Goal: Transaction & Acquisition: Purchase product/service

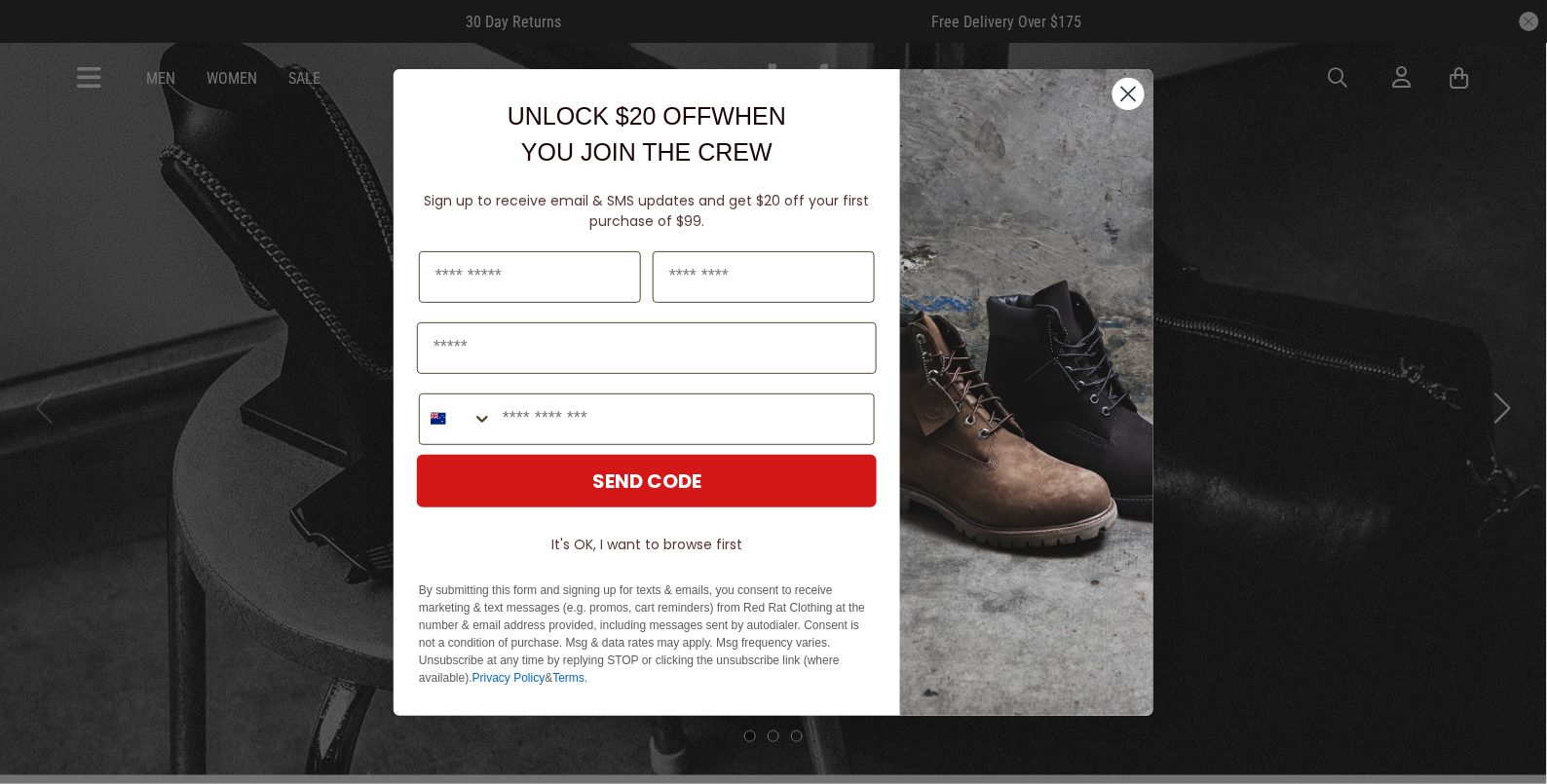
click at [776, 655] on p "By submitting this form and signing up for texts & emails, you consent to recei…" at bounding box center [646, 634] width 456 height 106
click at [1134, 81] on circle "Close dialog" at bounding box center [1128, 93] width 32 height 32
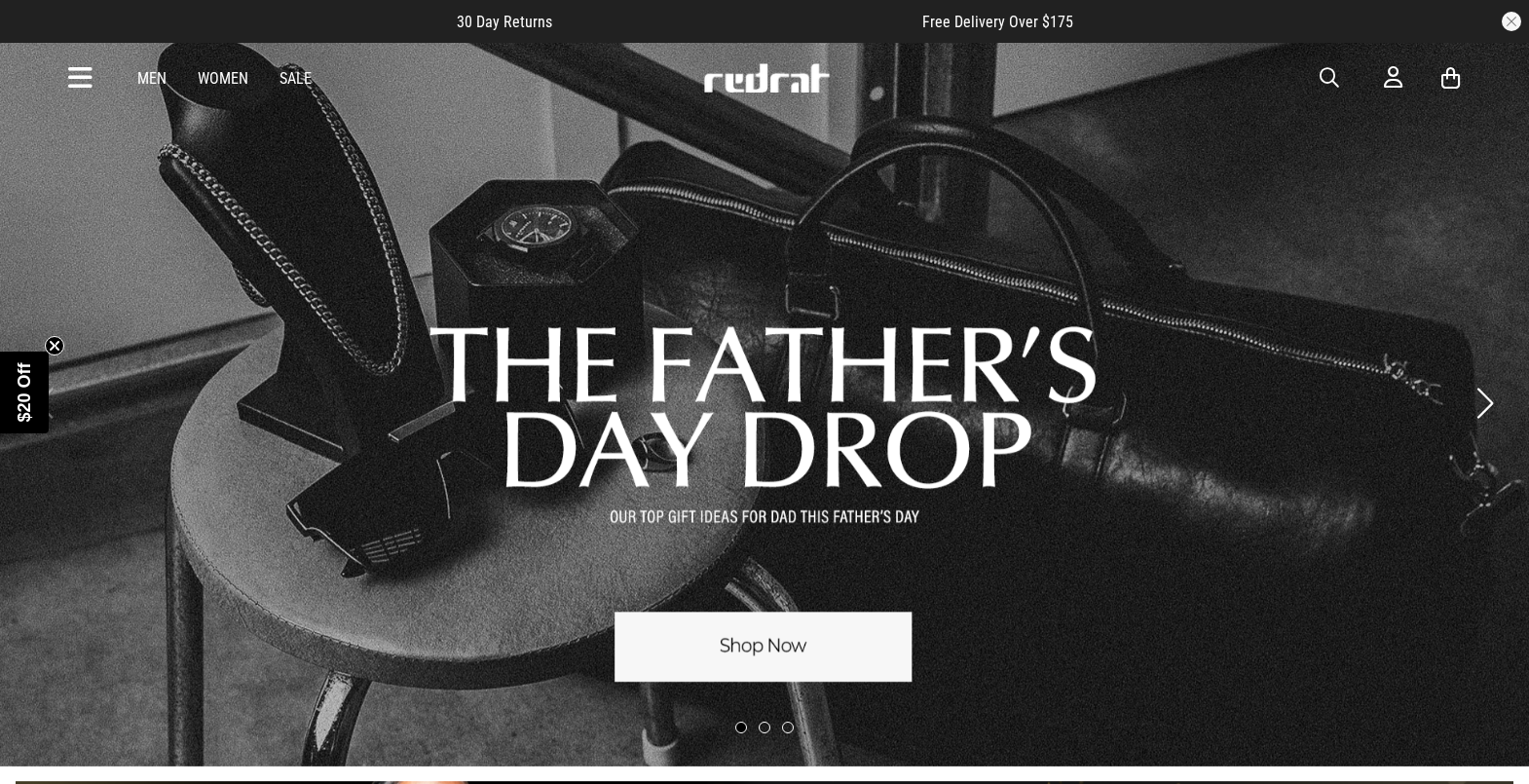
click at [873, 658] on link "1 / 3" at bounding box center [764, 403] width 1529 height 725
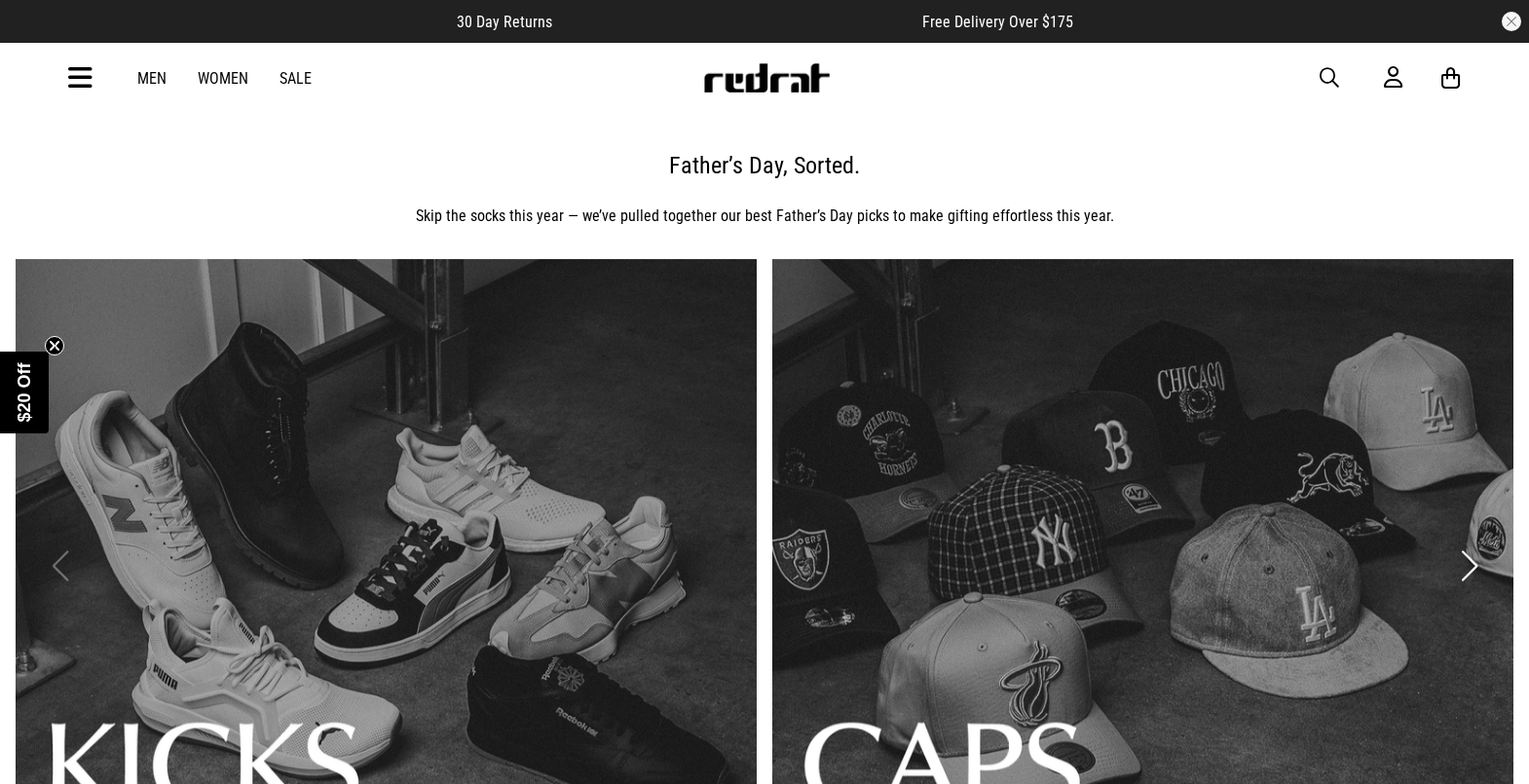
click at [75, 80] on icon at bounding box center [80, 79] width 24 height 32
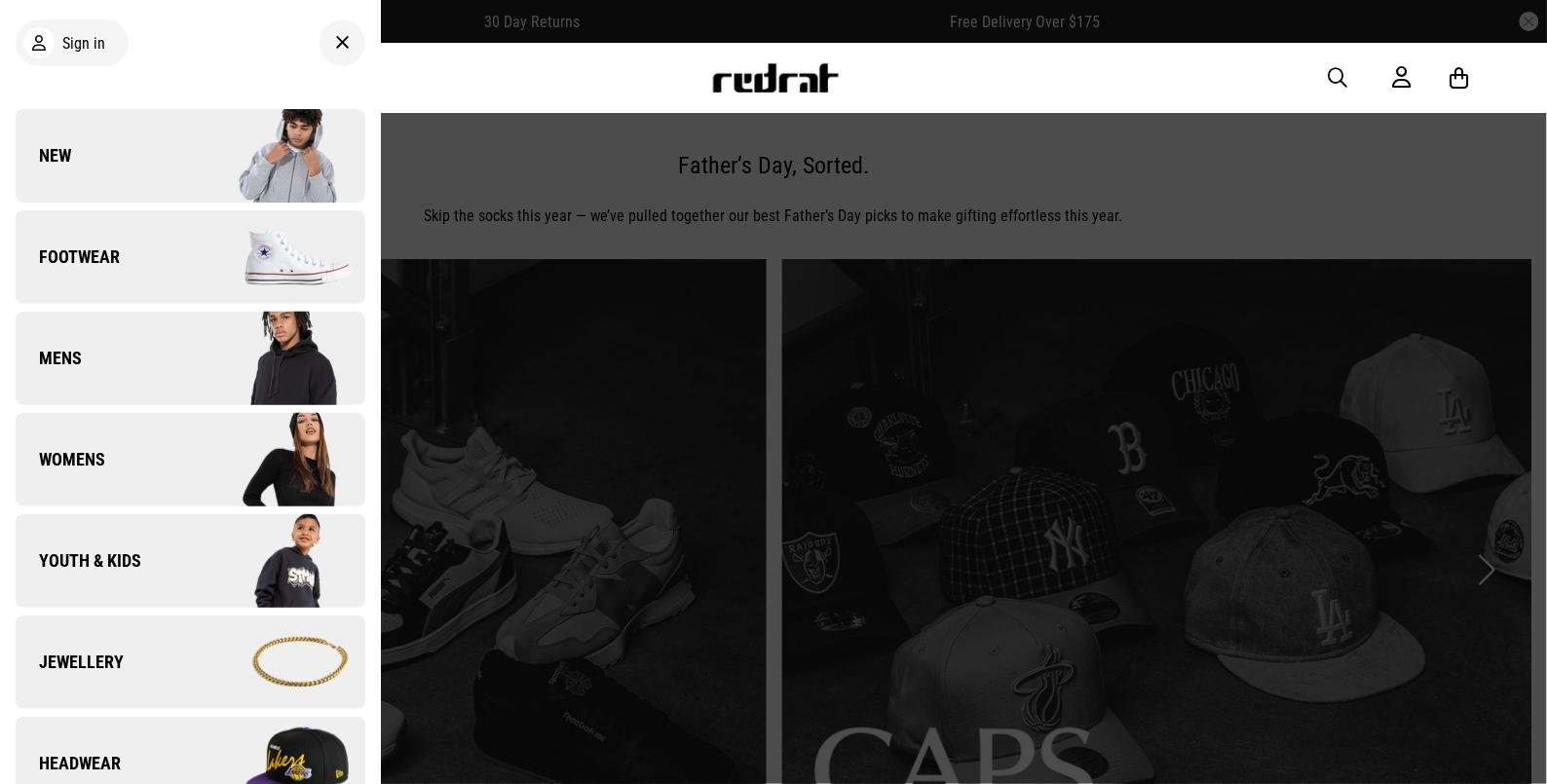
click at [80, 358] on span "Mens" at bounding box center [49, 358] width 66 height 23
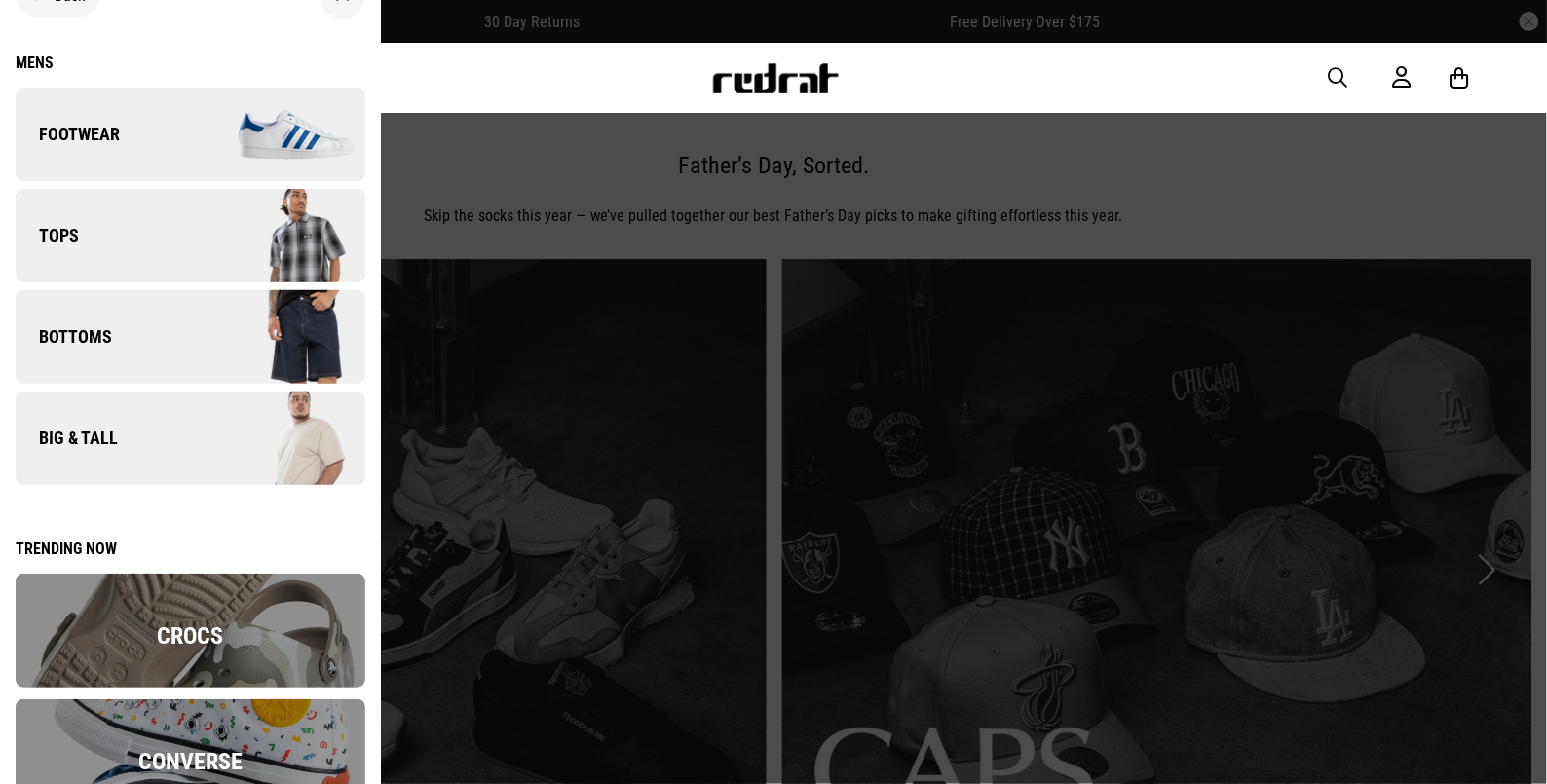
scroll to position [106, 0]
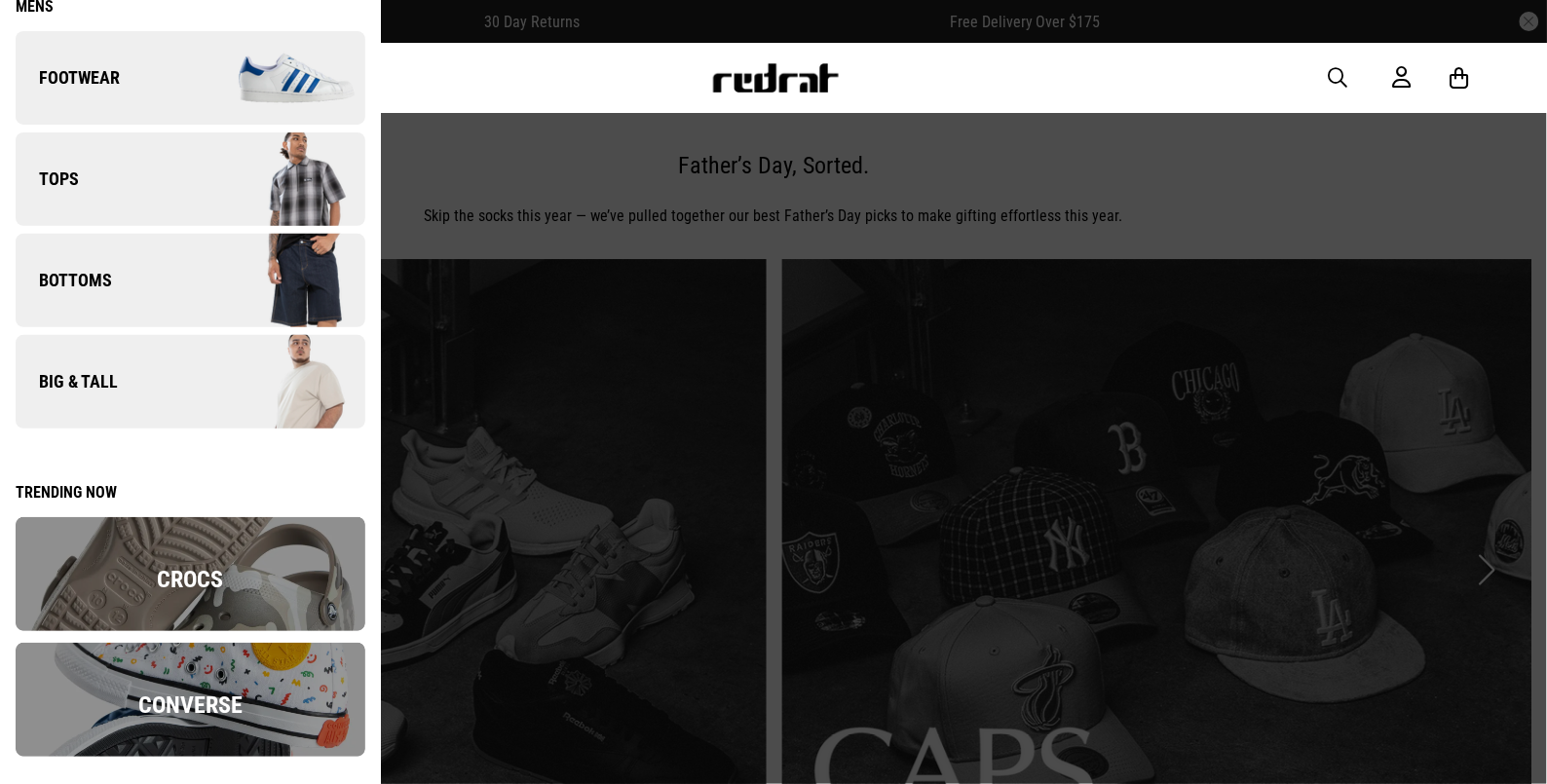
click at [153, 363] on link "Big & Tall" at bounding box center [190, 382] width 350 height 94
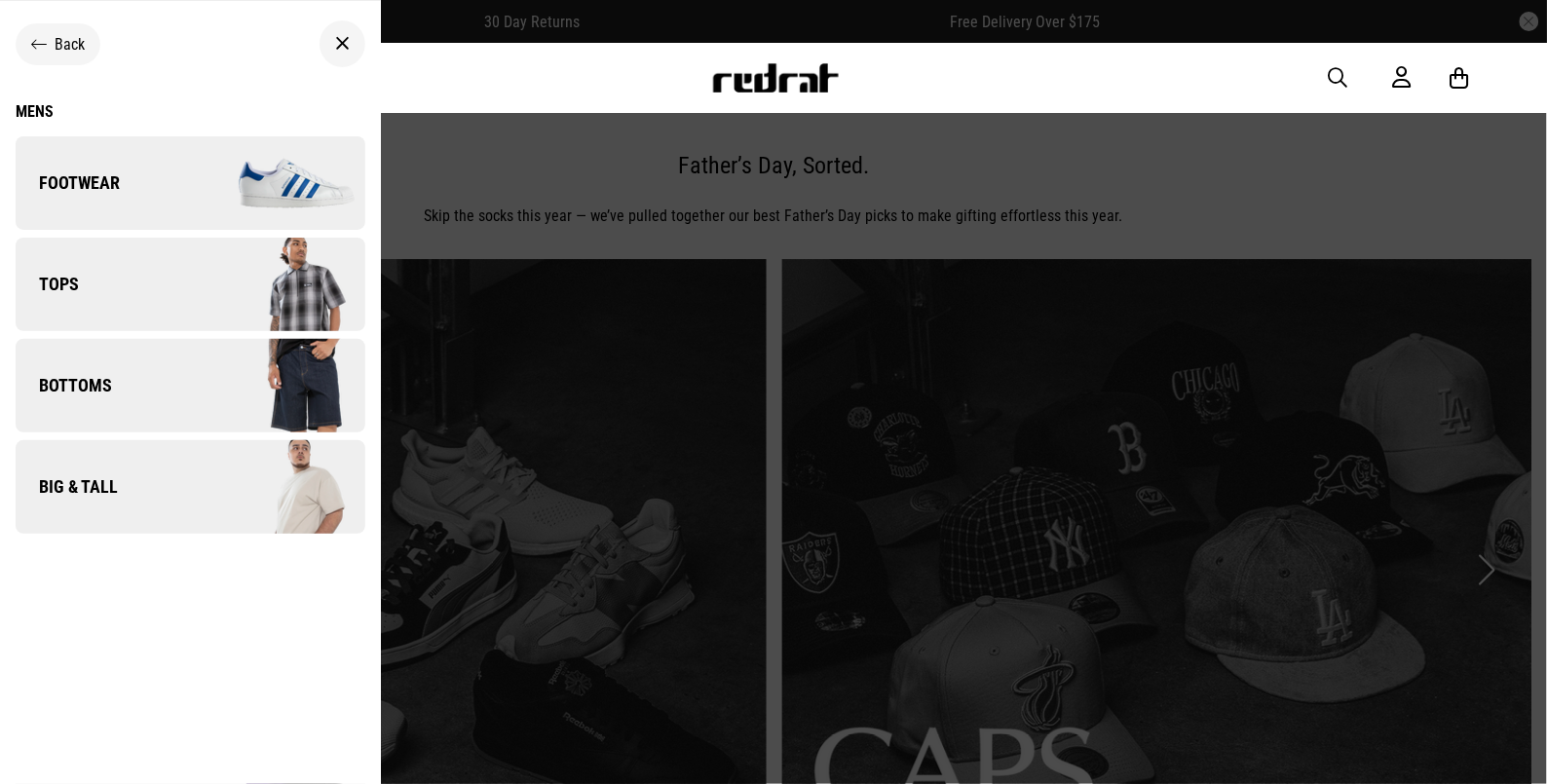
scroll to position [0, 0]
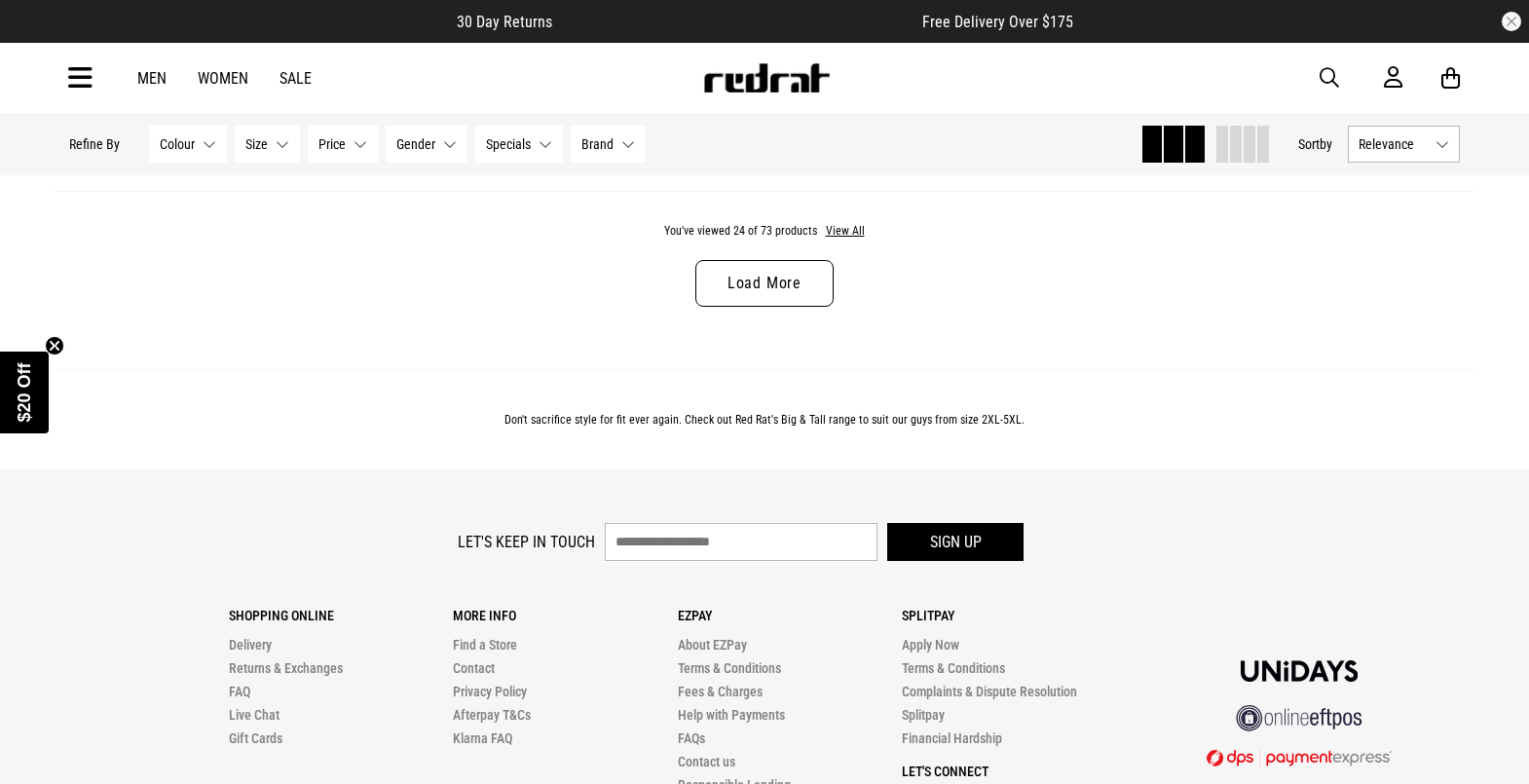
scroll to position [6327, 0]
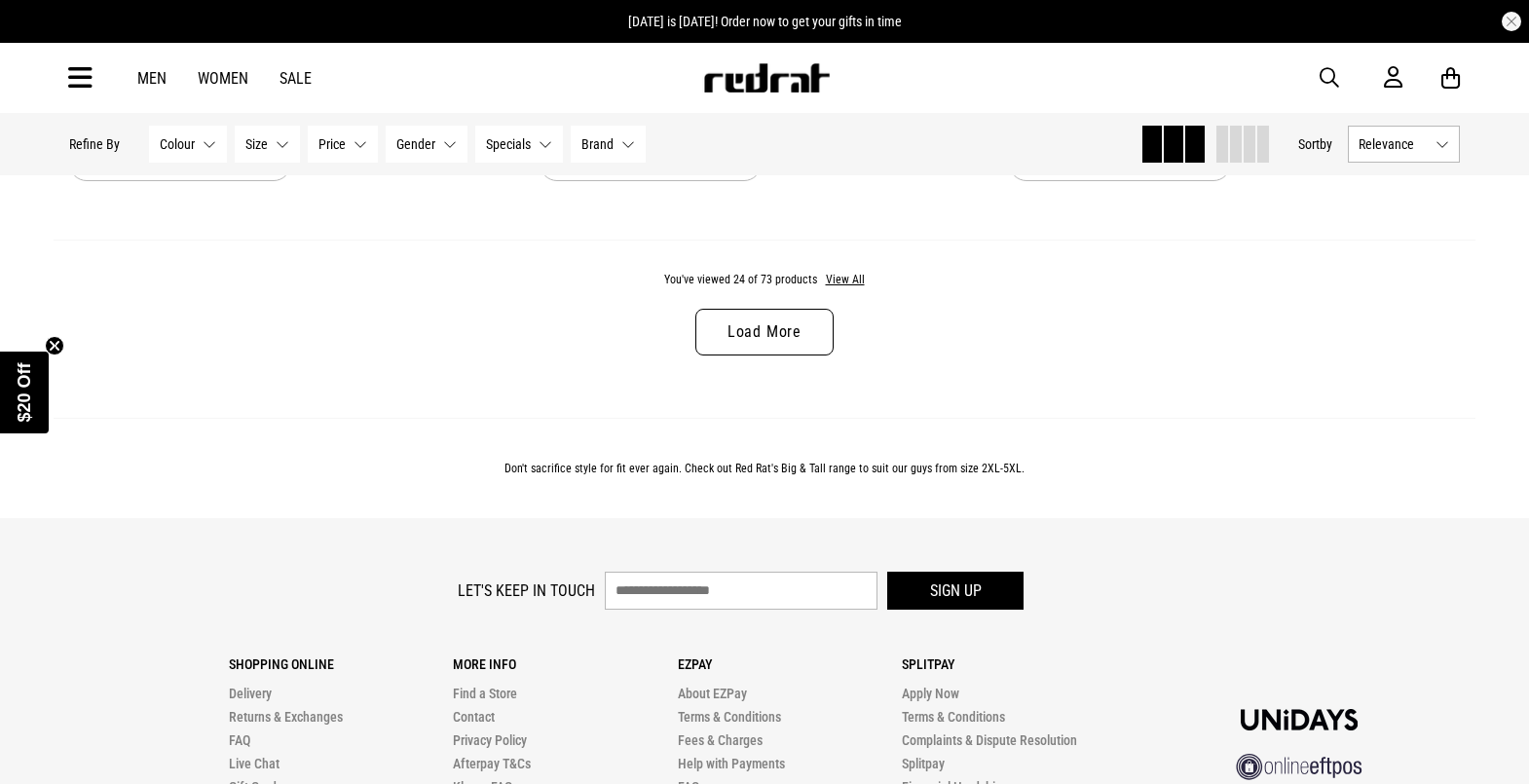
click at [757, 348] on link "Load More" at bounding box center [764, 332] width 139 height 47
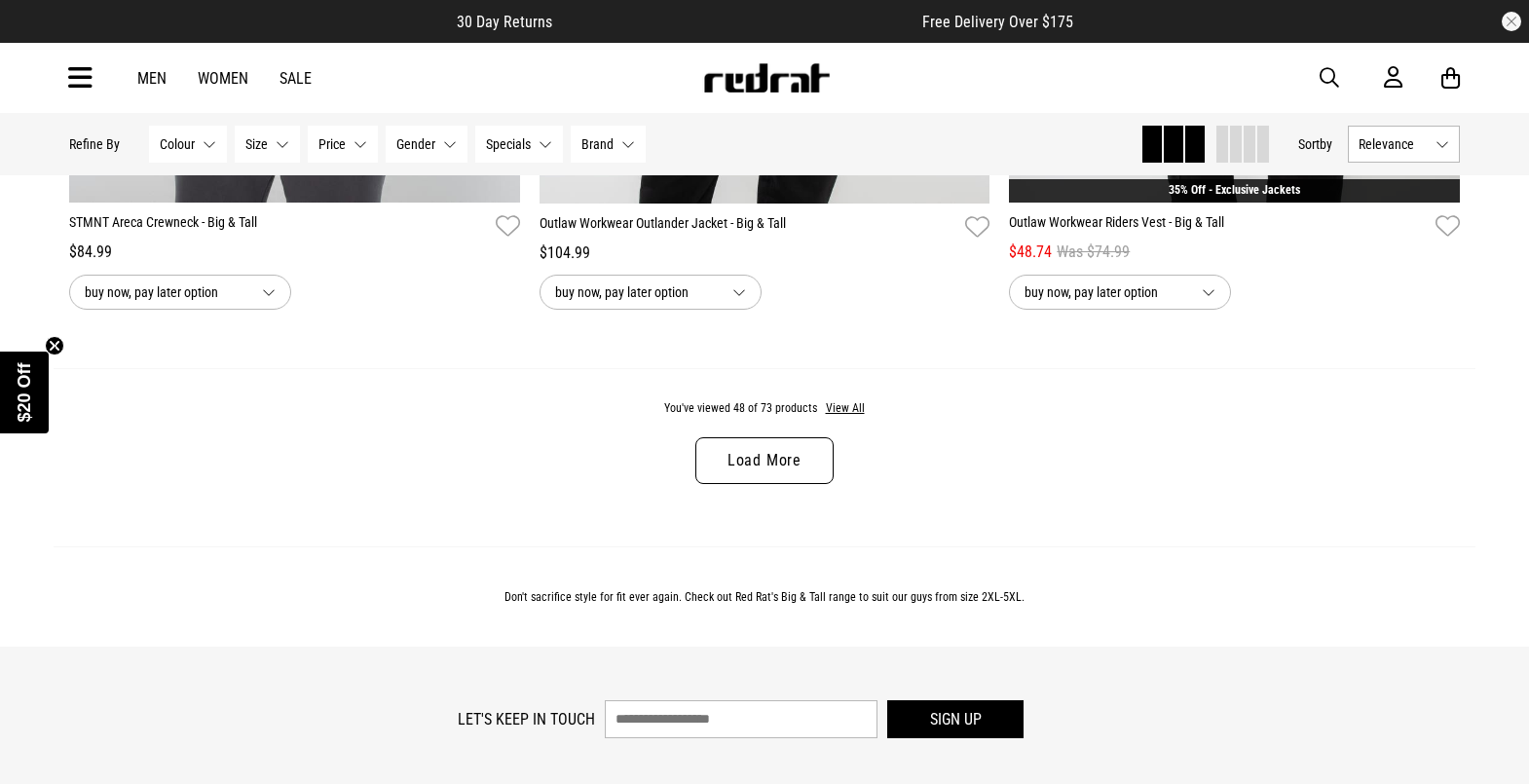
scroll to position [12410, 0]
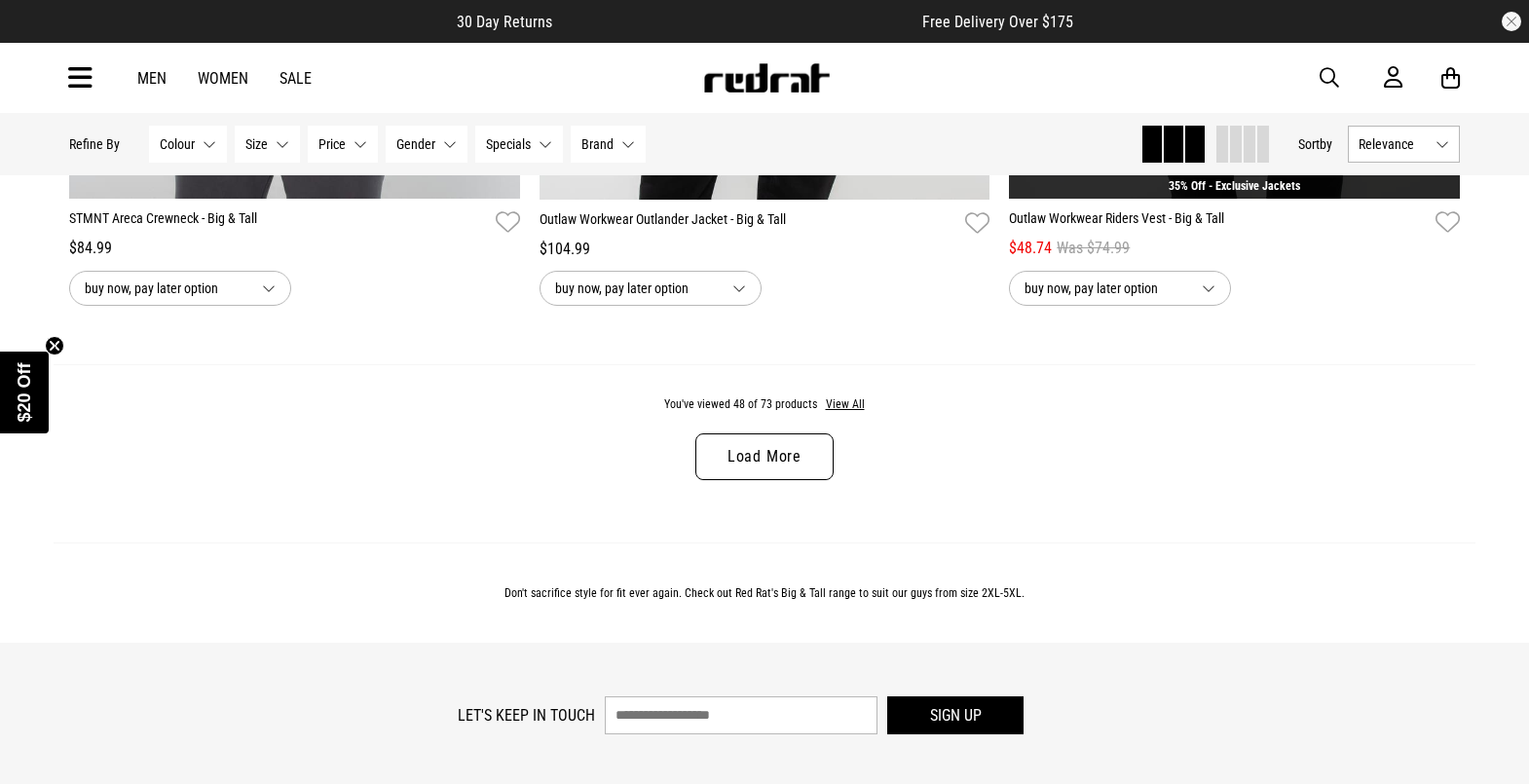
click at [743, 480] on link "Load More" at bounding box center [764, 456] width 139 height 47
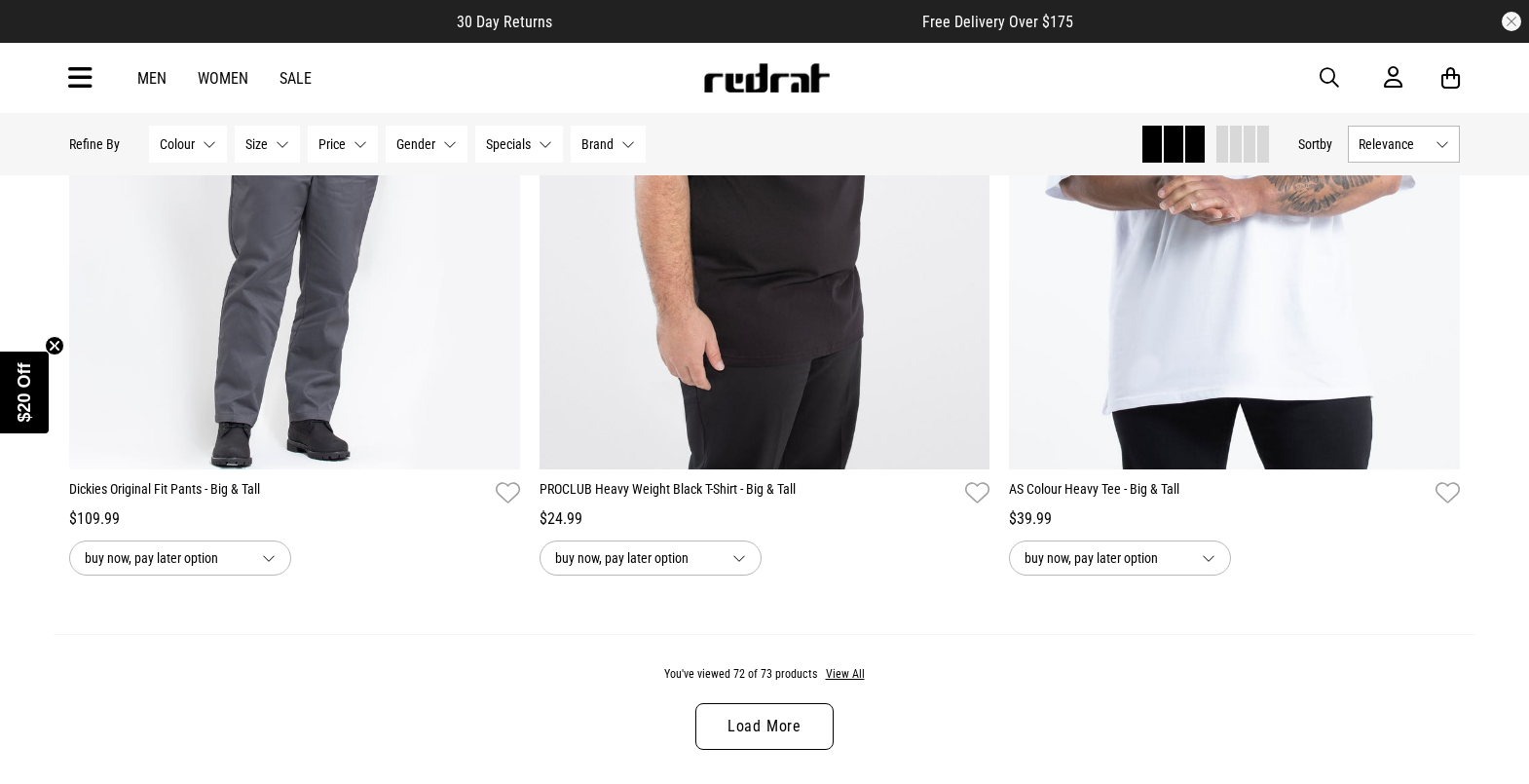
scroll to position [18396, 0]
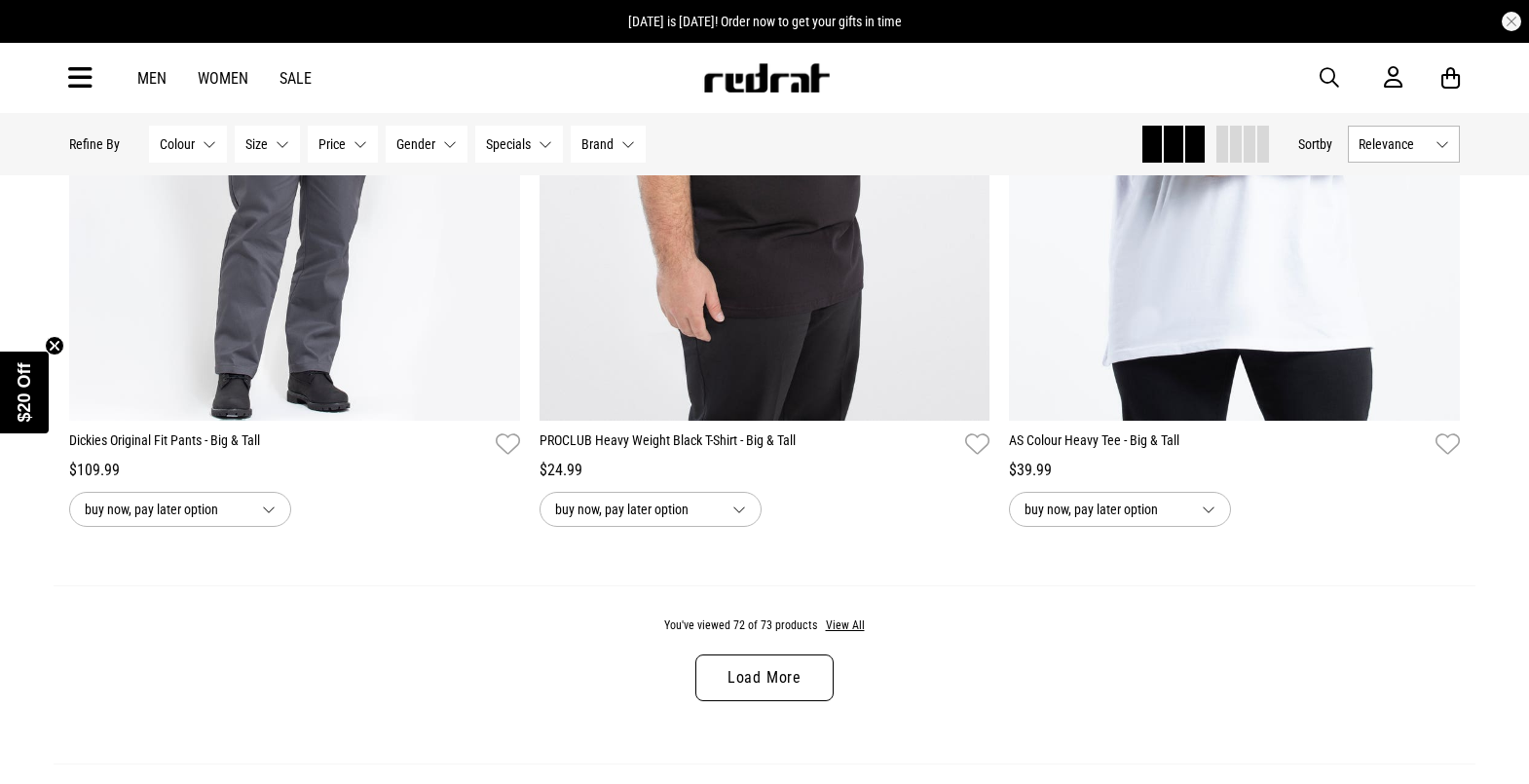
click at [777, 700] on link "Load More" at bounding box center [764, 677] width 139 height 47
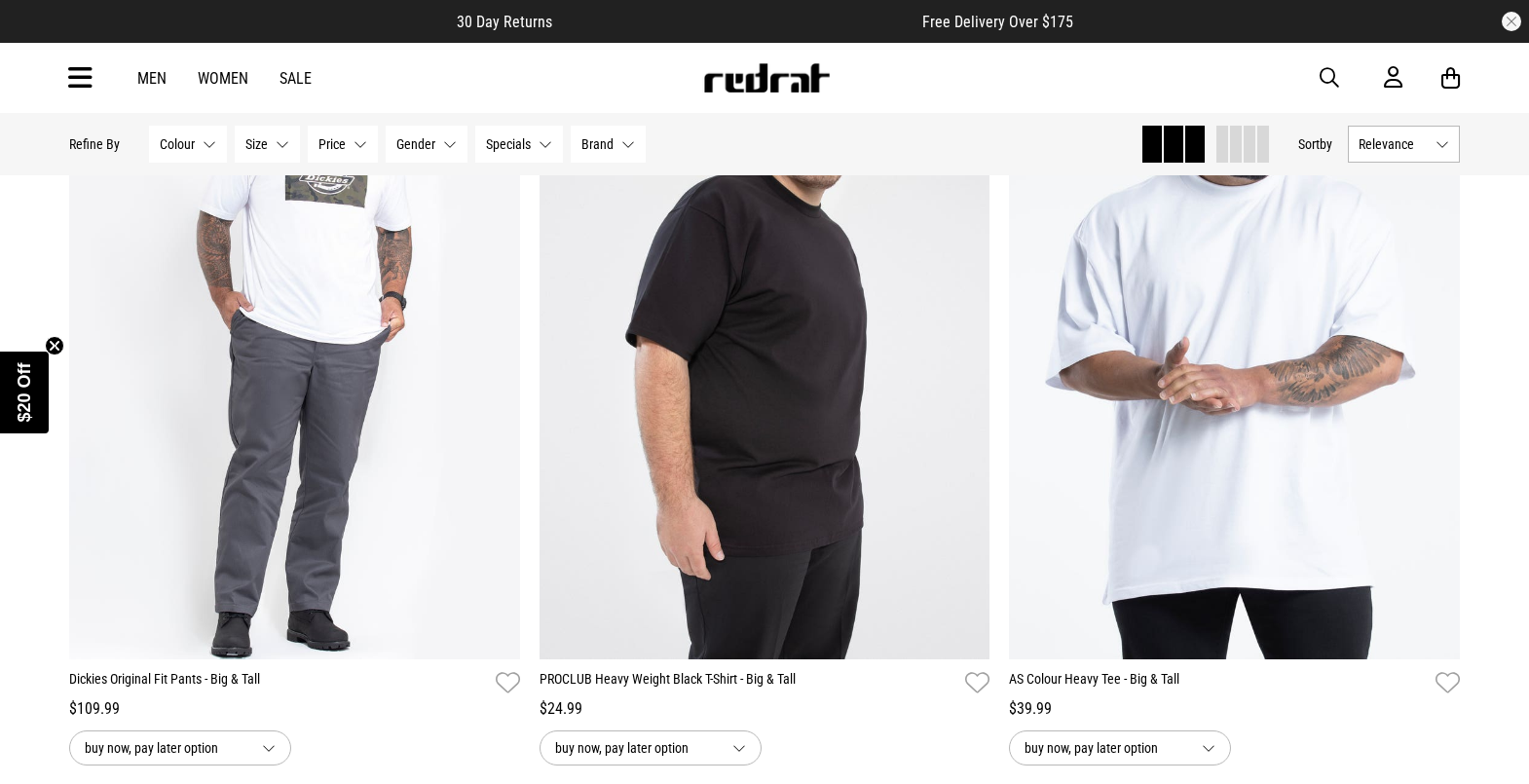
scroll to position [18152, 0]
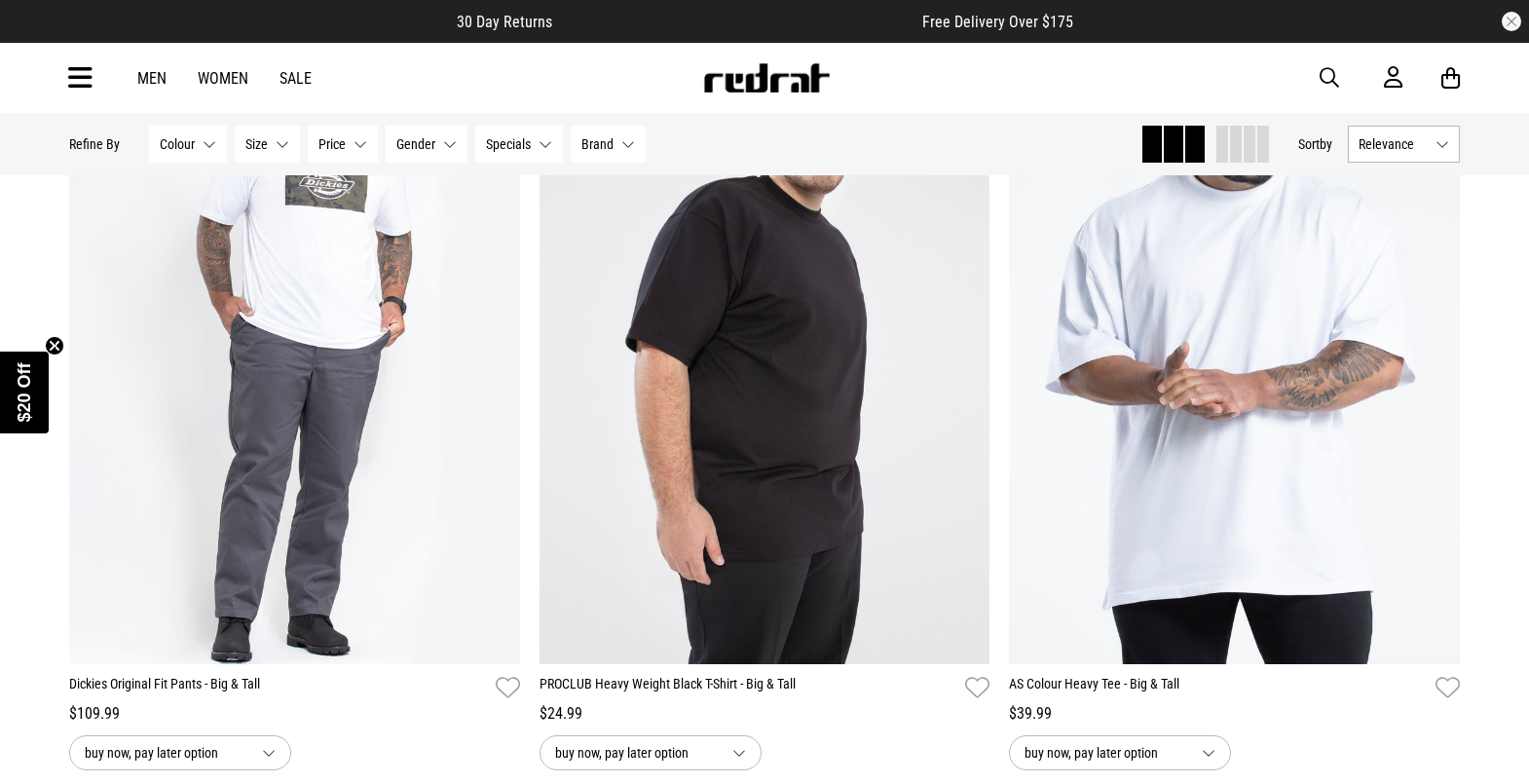
click at [631, 130] on button "Brand None selected" at bounding box center [608, 143] width 75 height 37
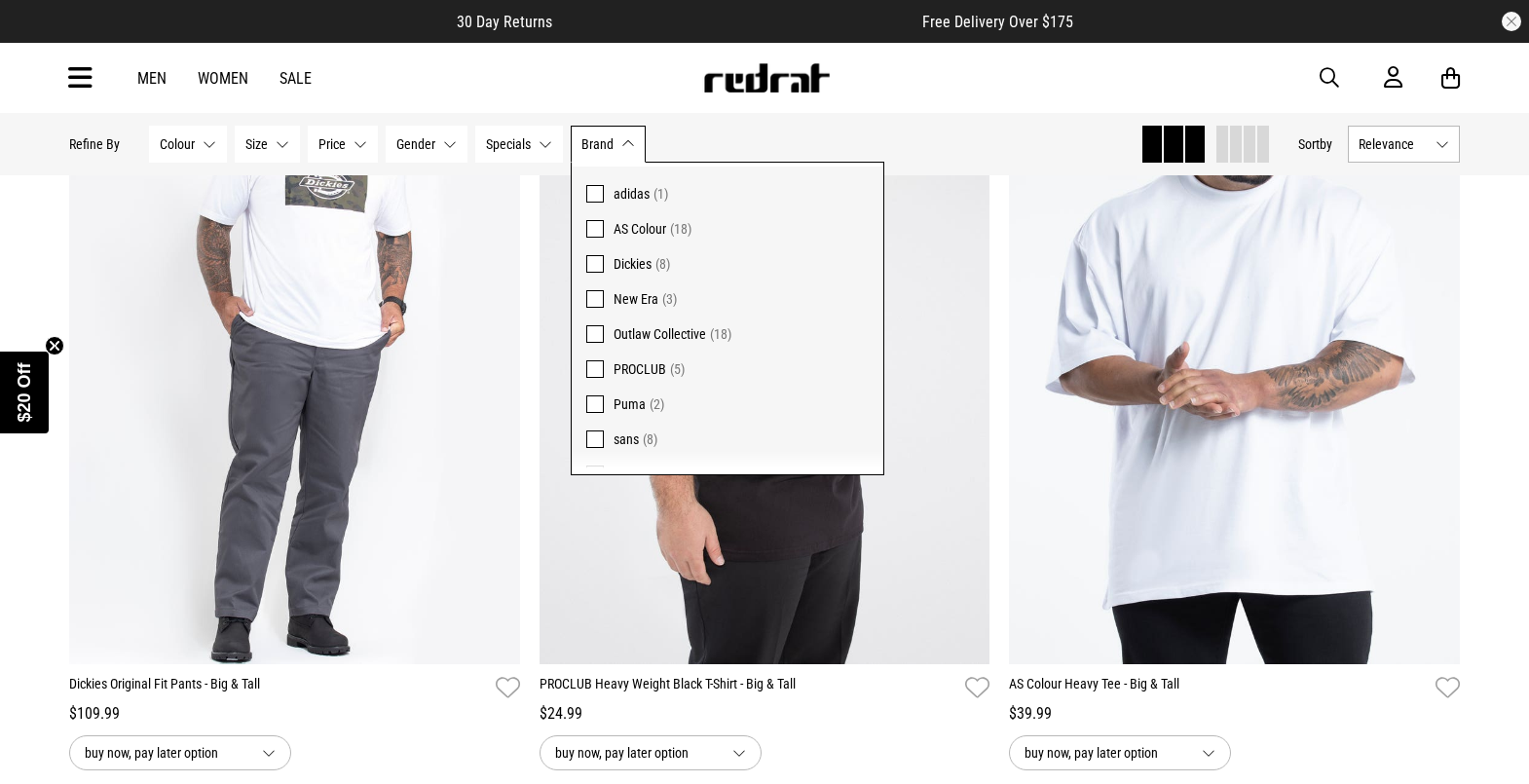
scroll to position [75, 0]
click at [596, 232] on span at bounding box center [595, 238] width 18 height 18
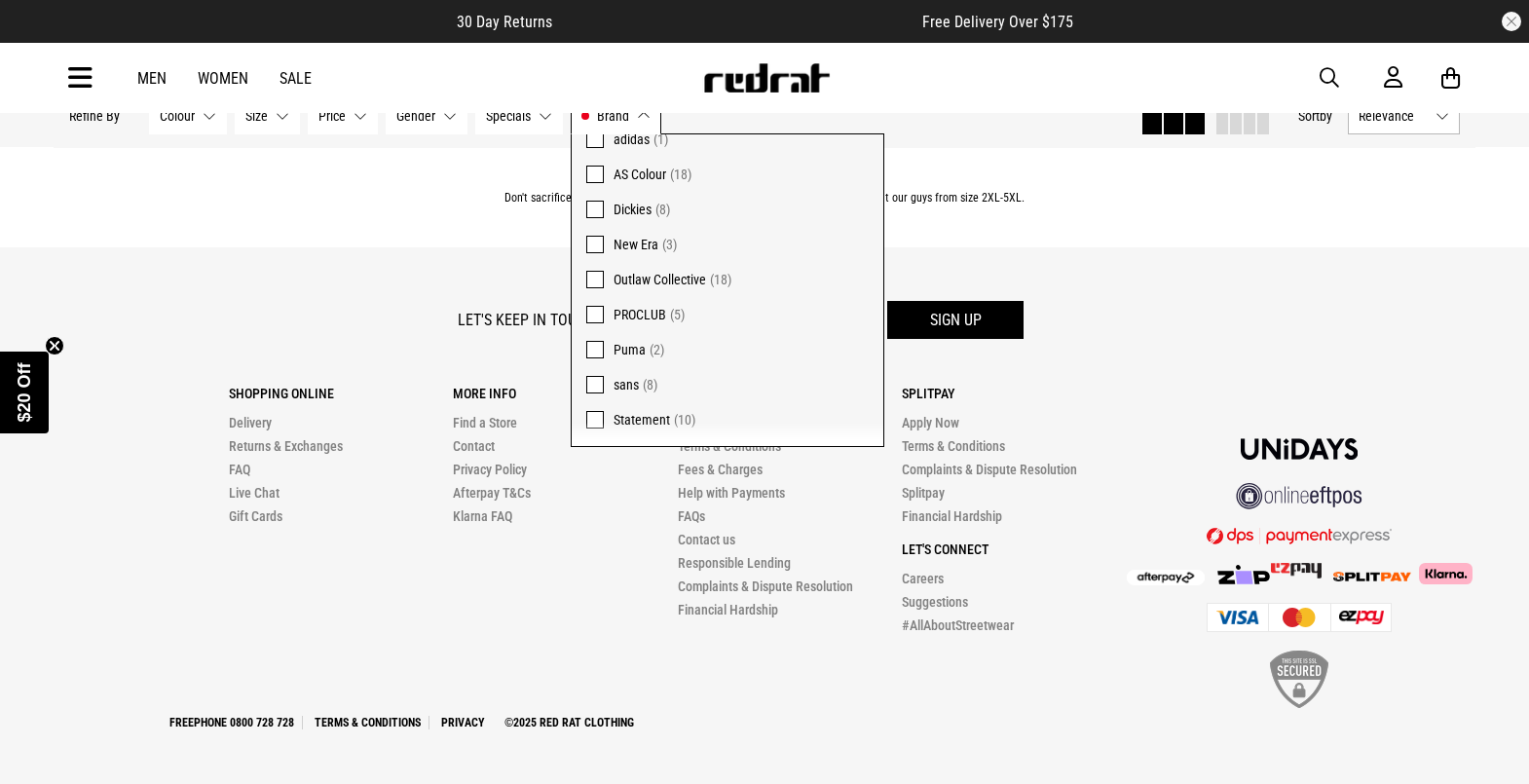
scroll to position [2683, 0]
click at [1125, 248] on footer "Let's keep in touch Sign up Shopping Online Delivery Returns & Exchanges FAQ Li…" at bounding box center [764, 515] width 1529 height 536
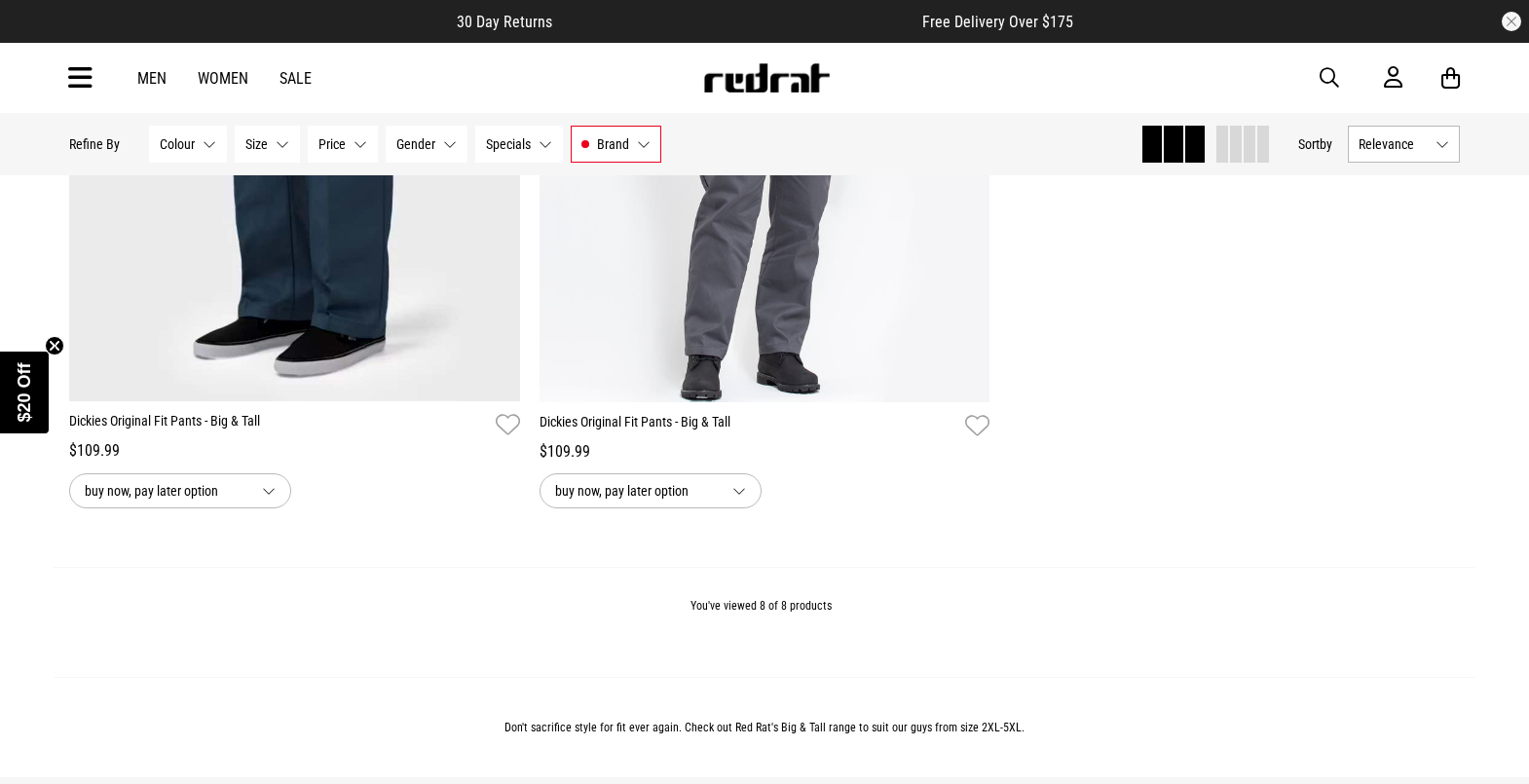
scroll to position [2293, 0]
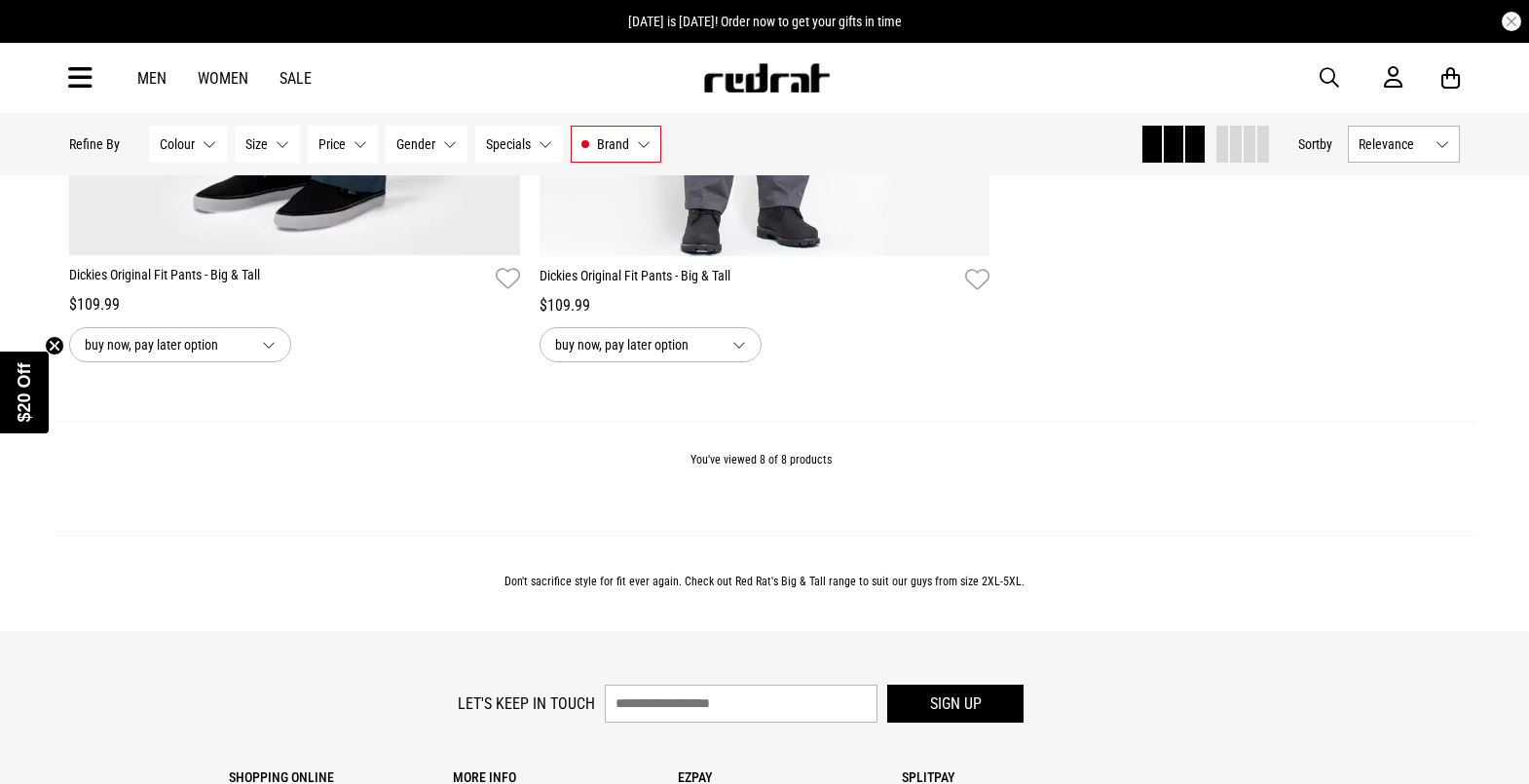
click at [134, 85] on div "Men Women Sale" at bounding box center [224, 78] width 205 height 19
click at [157, 78] on link "Men" at bounding box center [152, 78] width 29 height 19
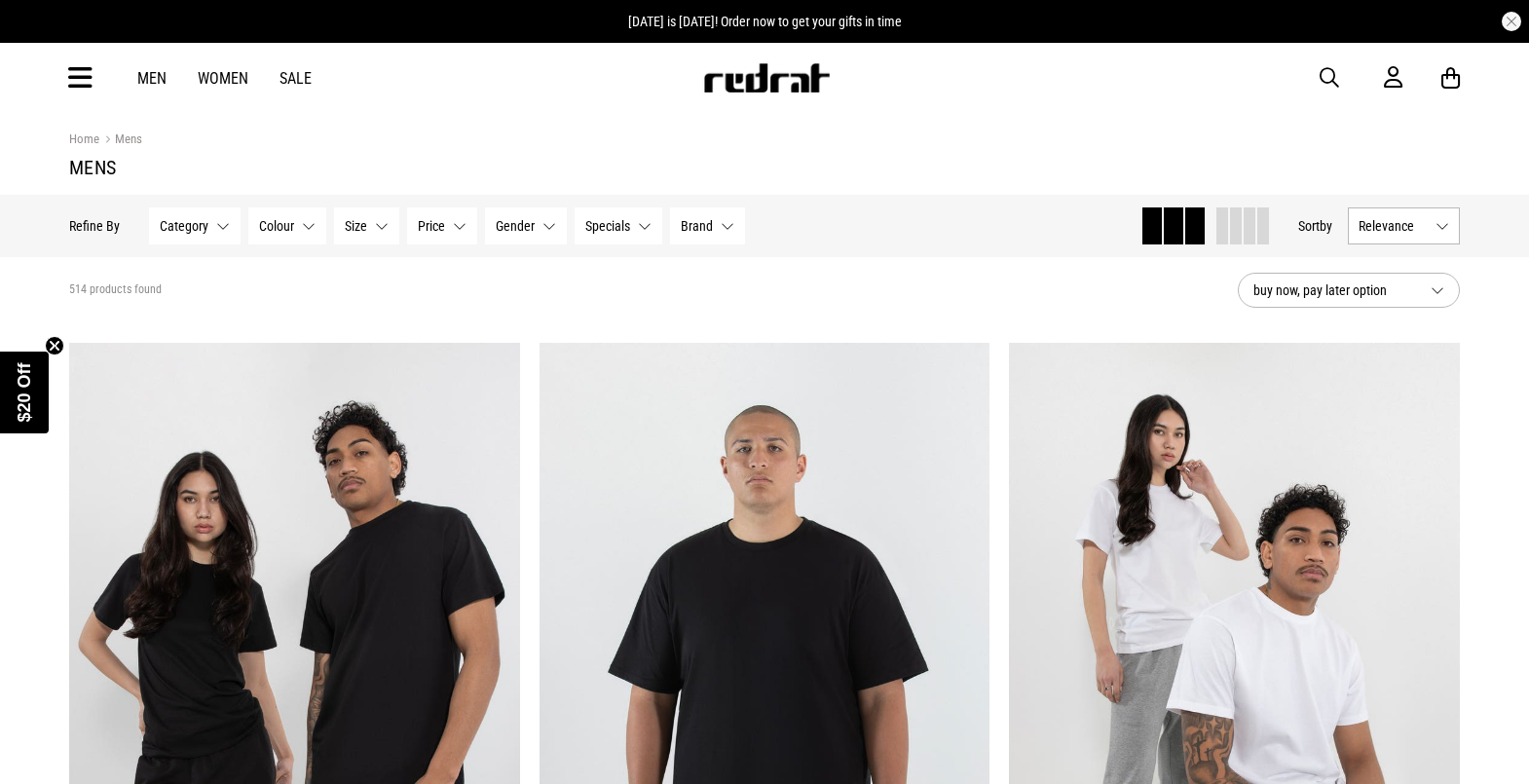
click at [619, 229] on span "Specials" at bounding box center [607, 226] width 45 height 16
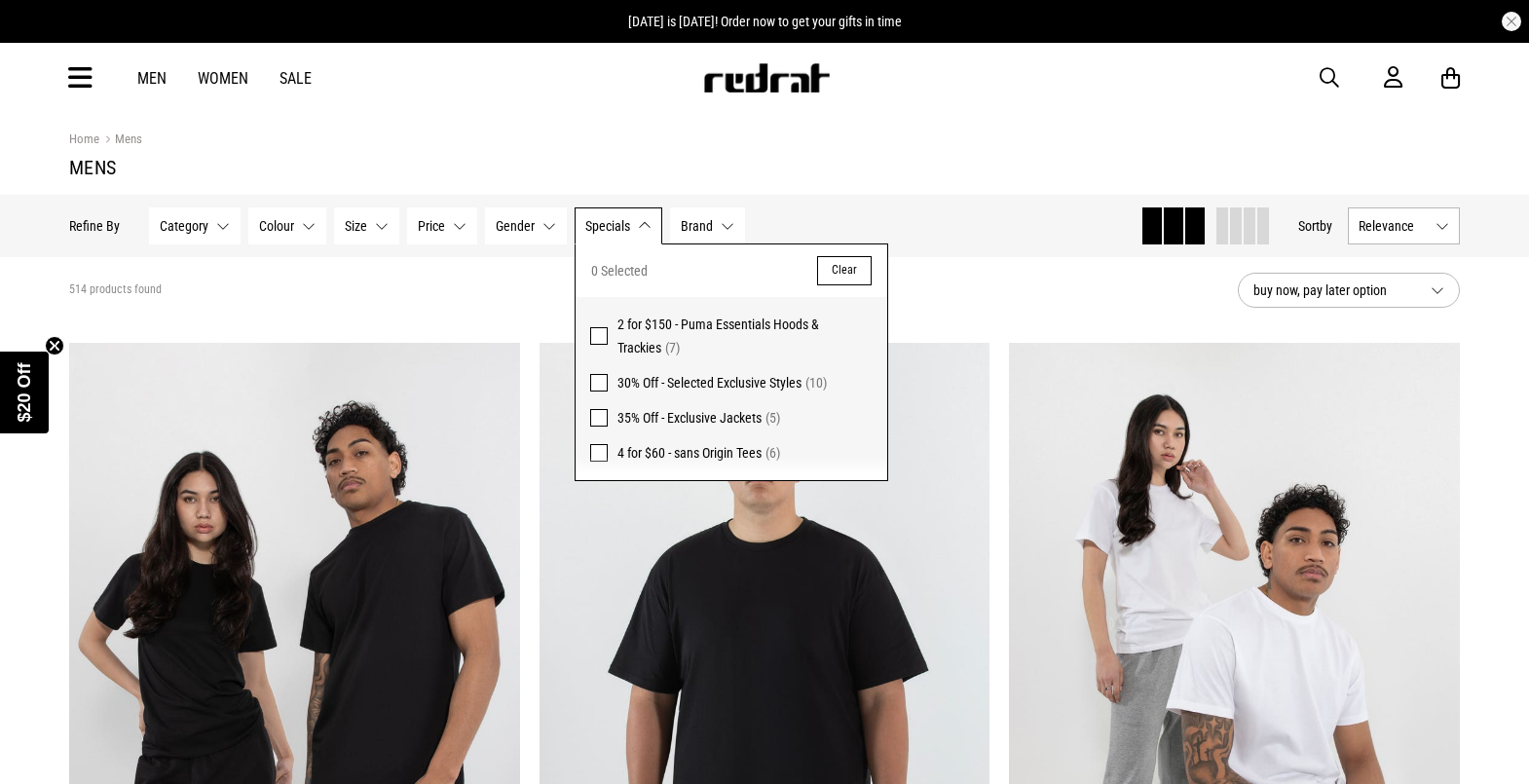
click at [601, 336] on span at bounding box center [599, 336] width 18 height 18
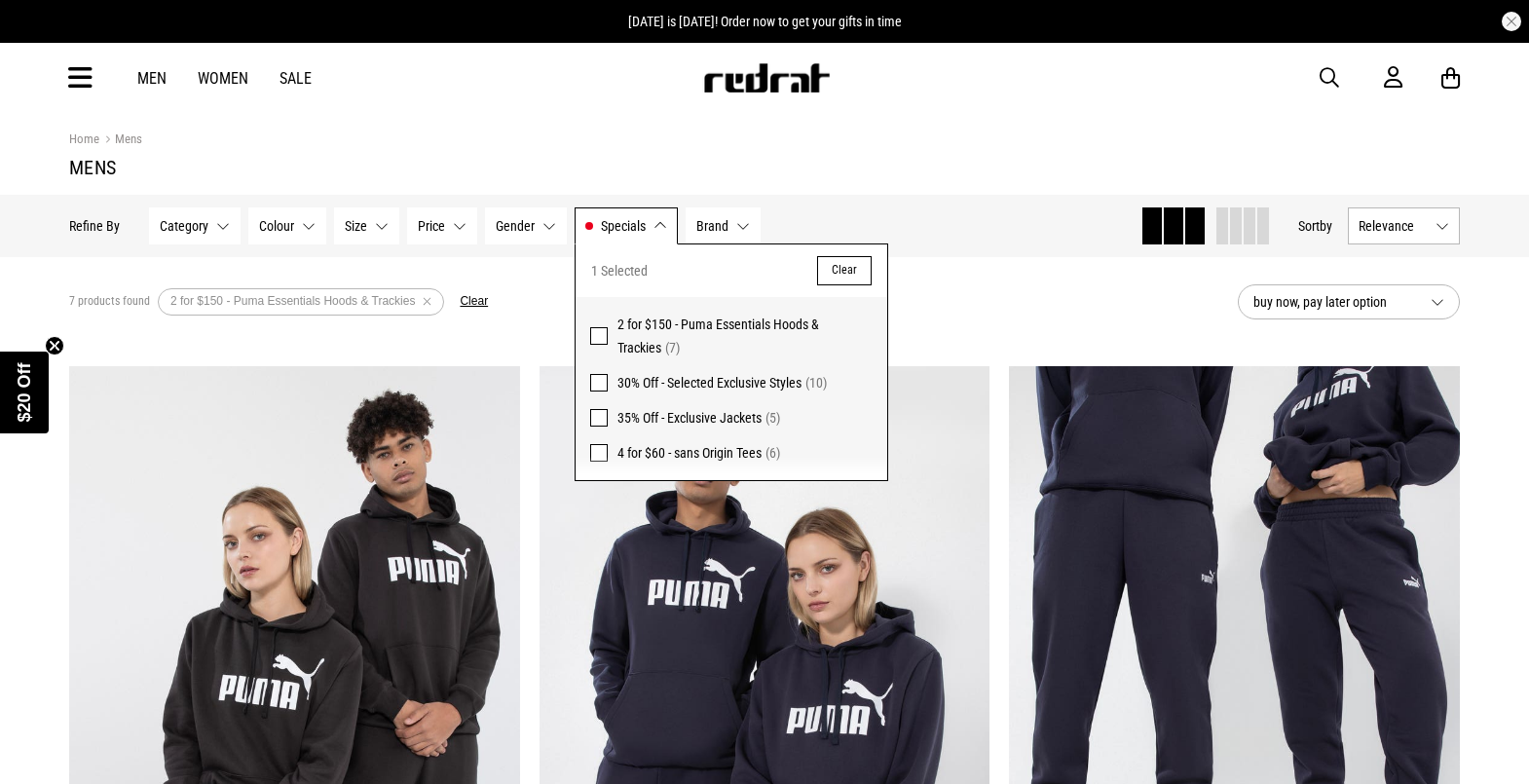
click at [600, 381] on span at bounding box center [599, 383] width 18 height 18
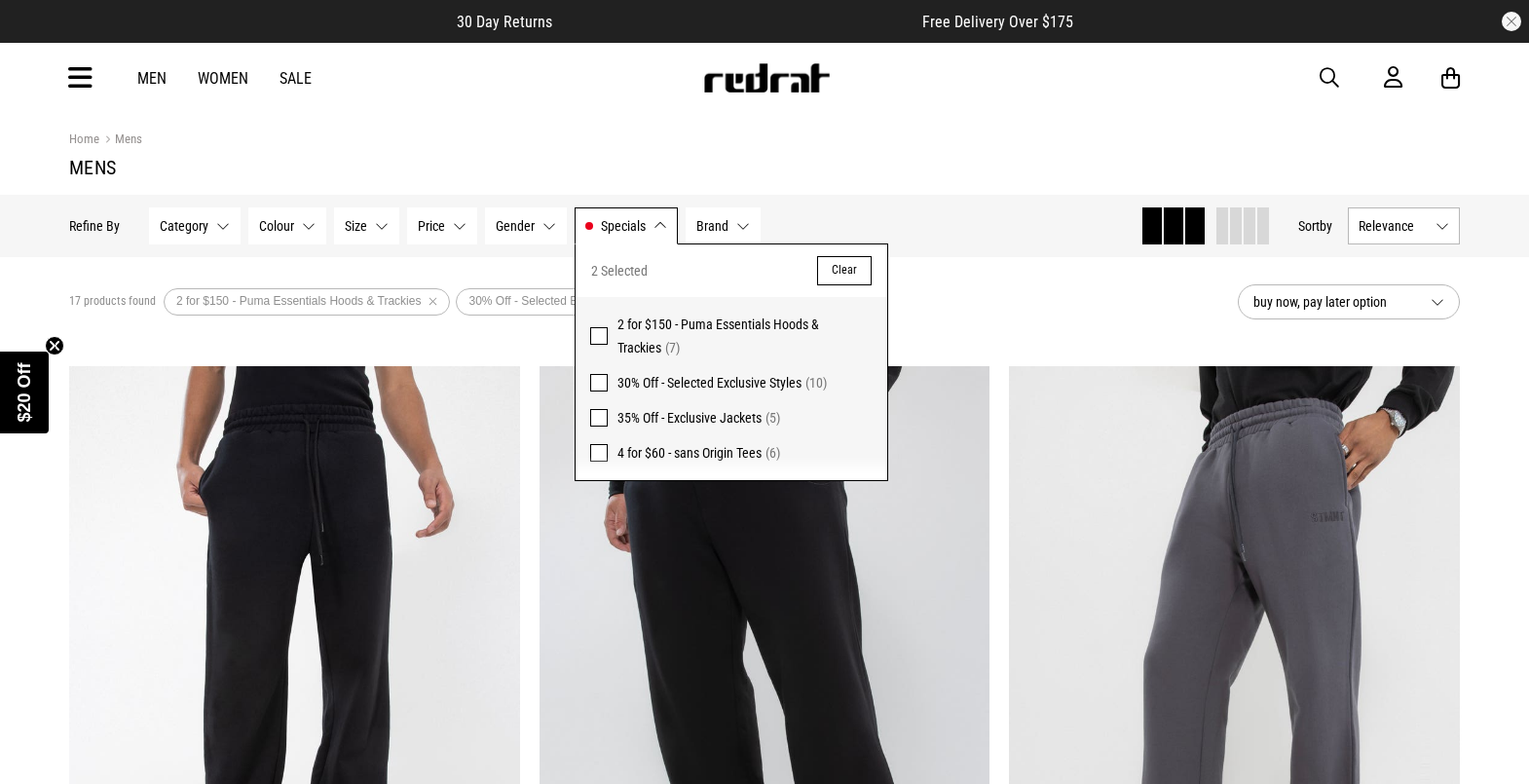
click at [599, 410] on span at bounding box center [599, 417] width 18 height 18
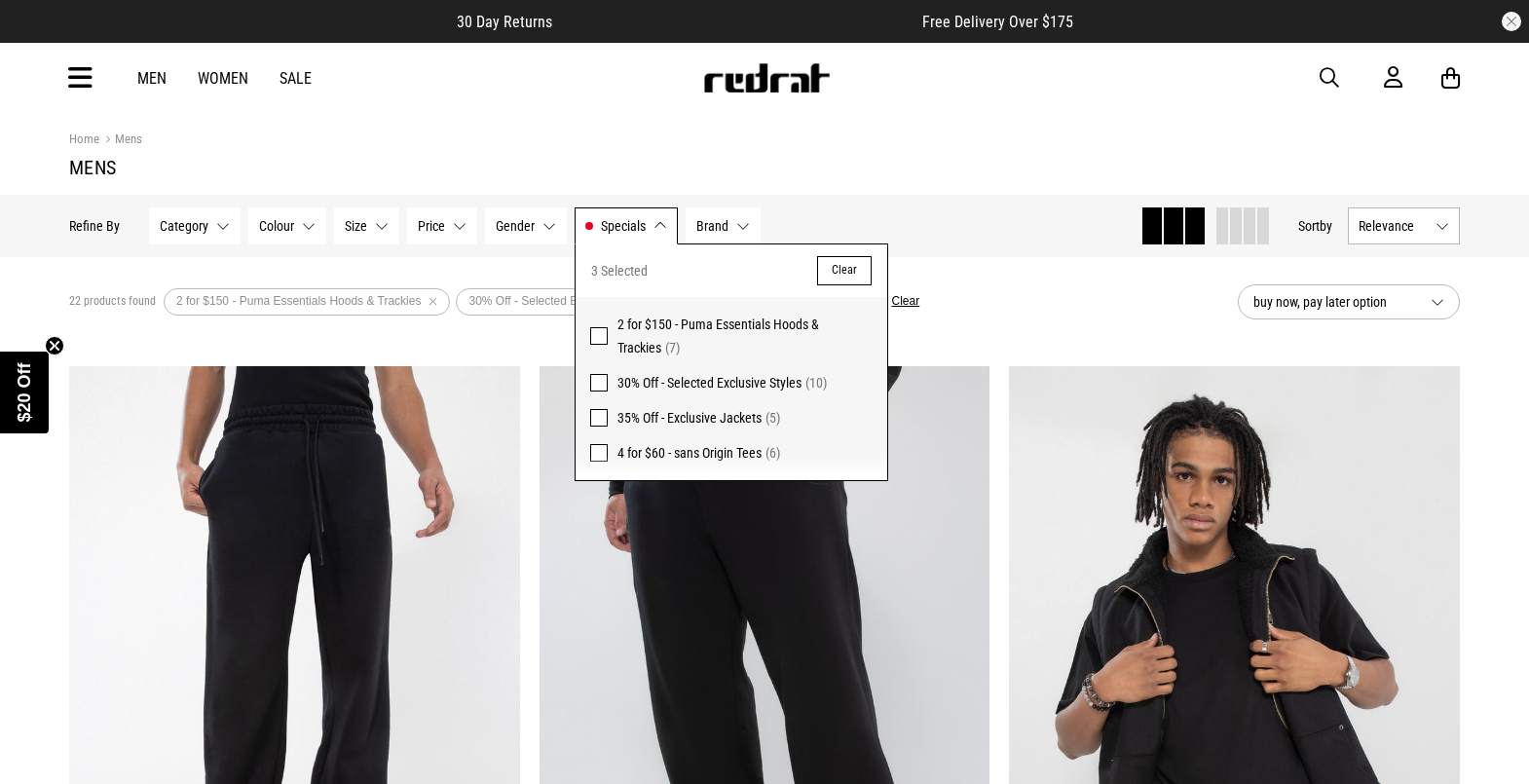
click at [596, 454] on span at bounding box center [599, 453] width 18 height 18
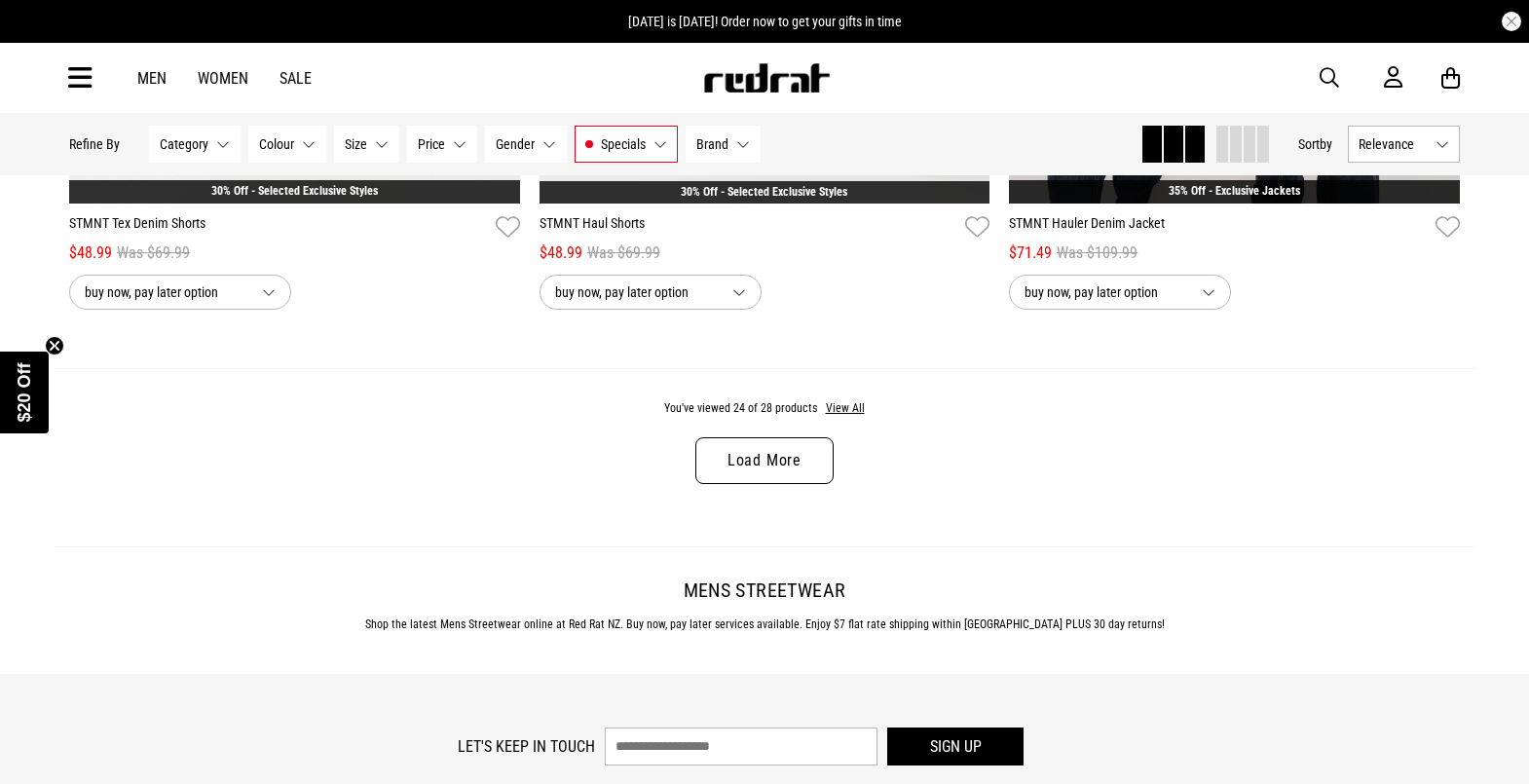
scroll to position [6327, 0]
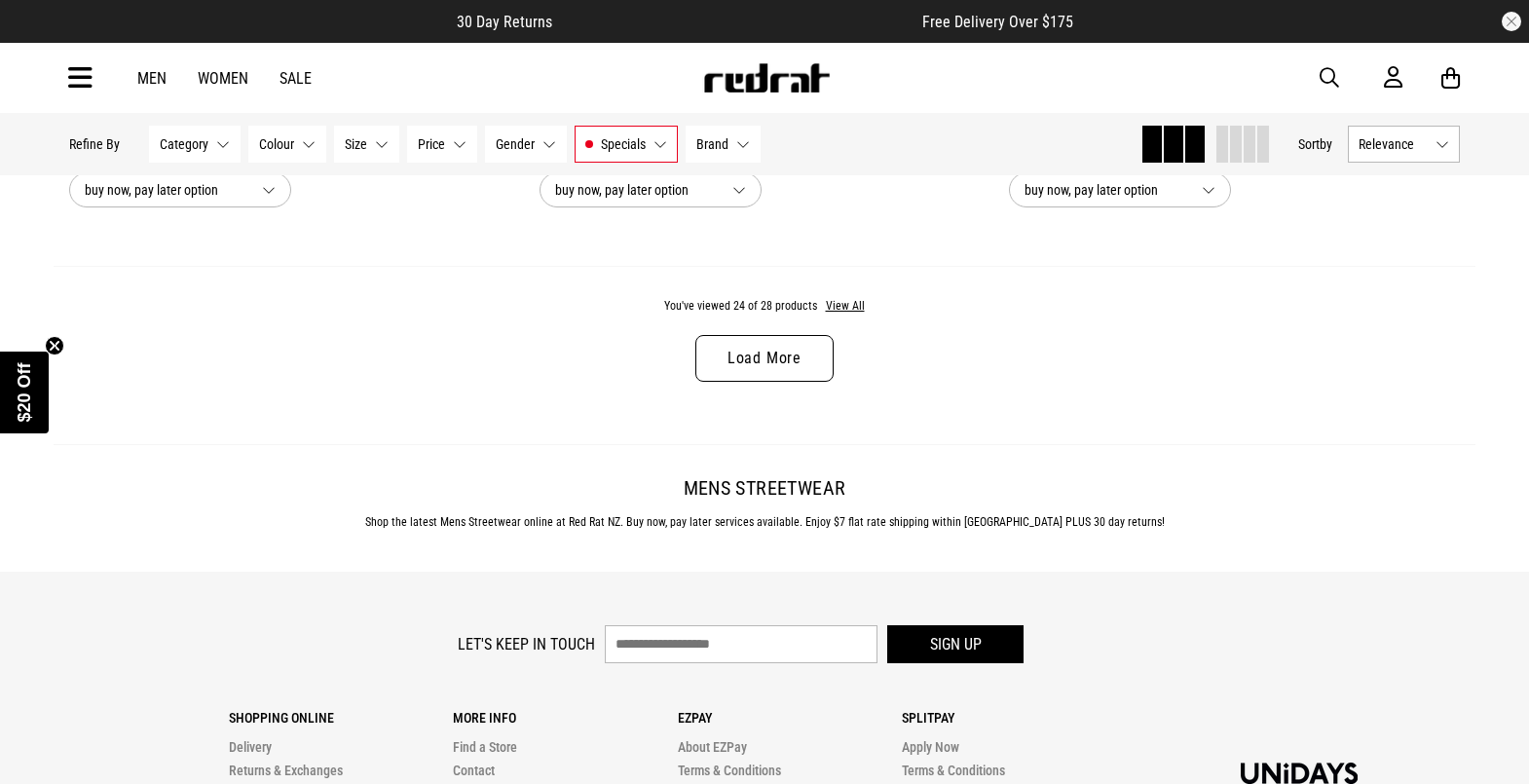
click at [818, 375] on link "Load More" at bounding box center [764, 358] width 139 height 47
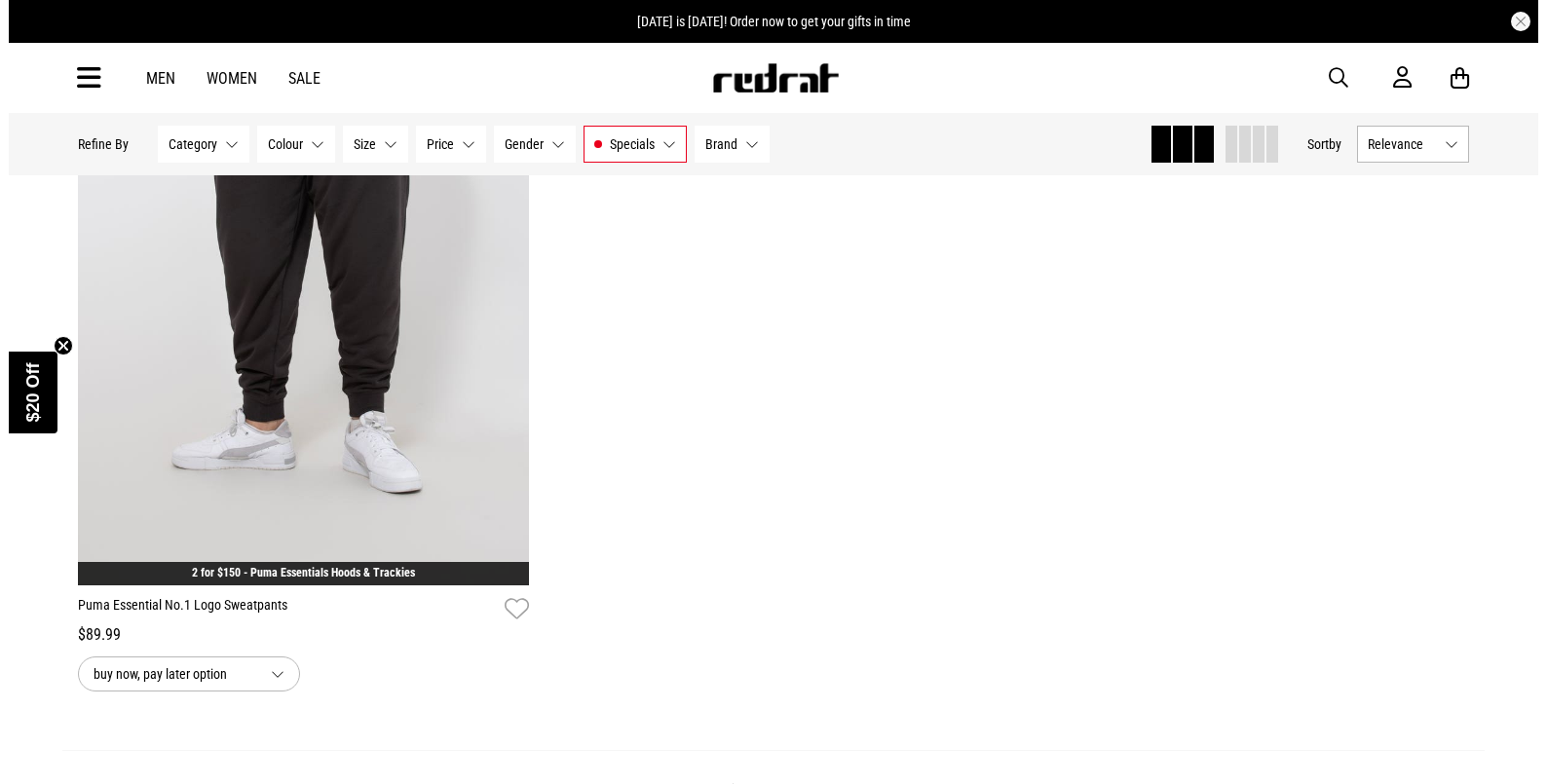
scroll to position [7397, 0]
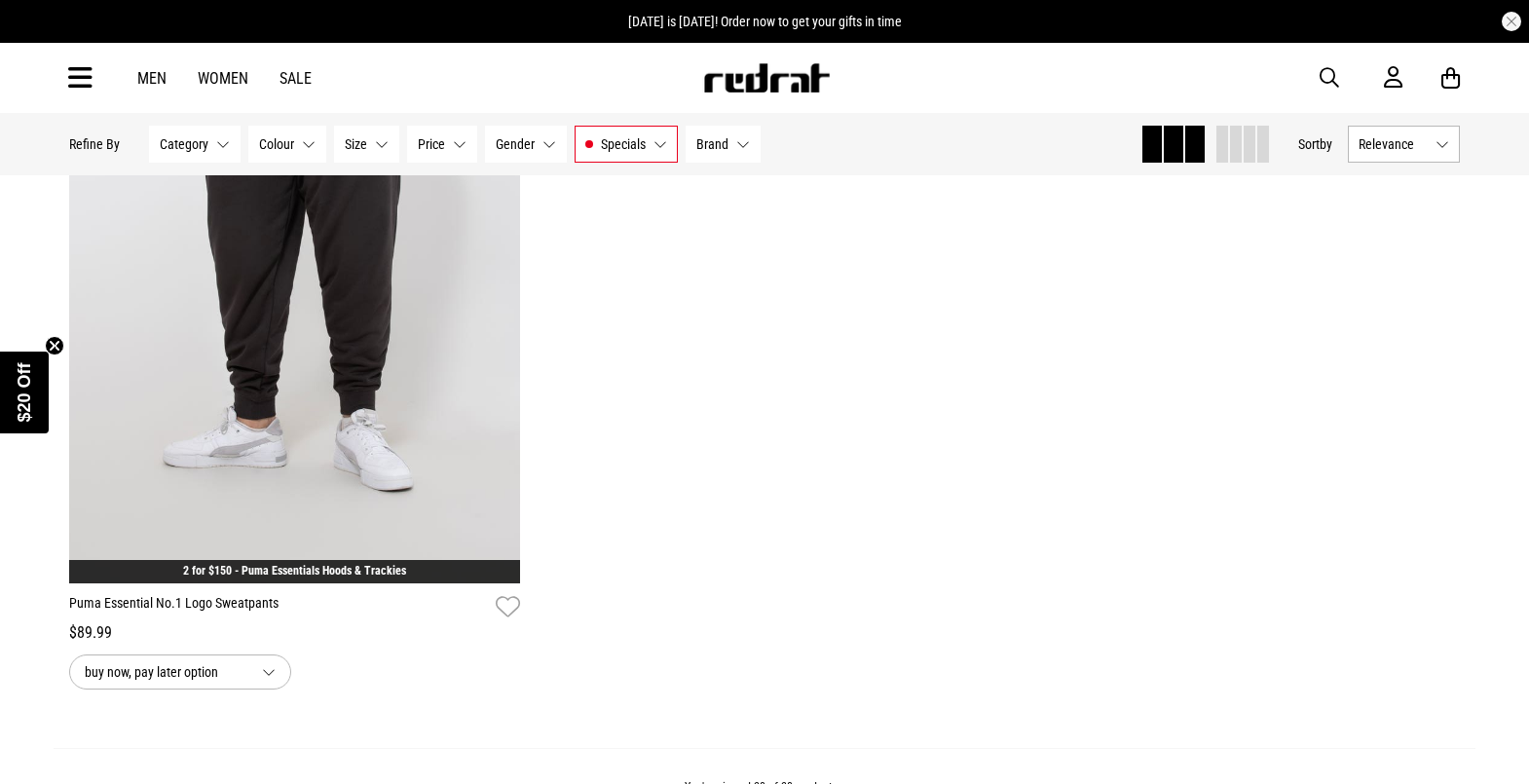
click at [191, 147] on span "Category" at bounding box center [183, 144] width 49 height 16
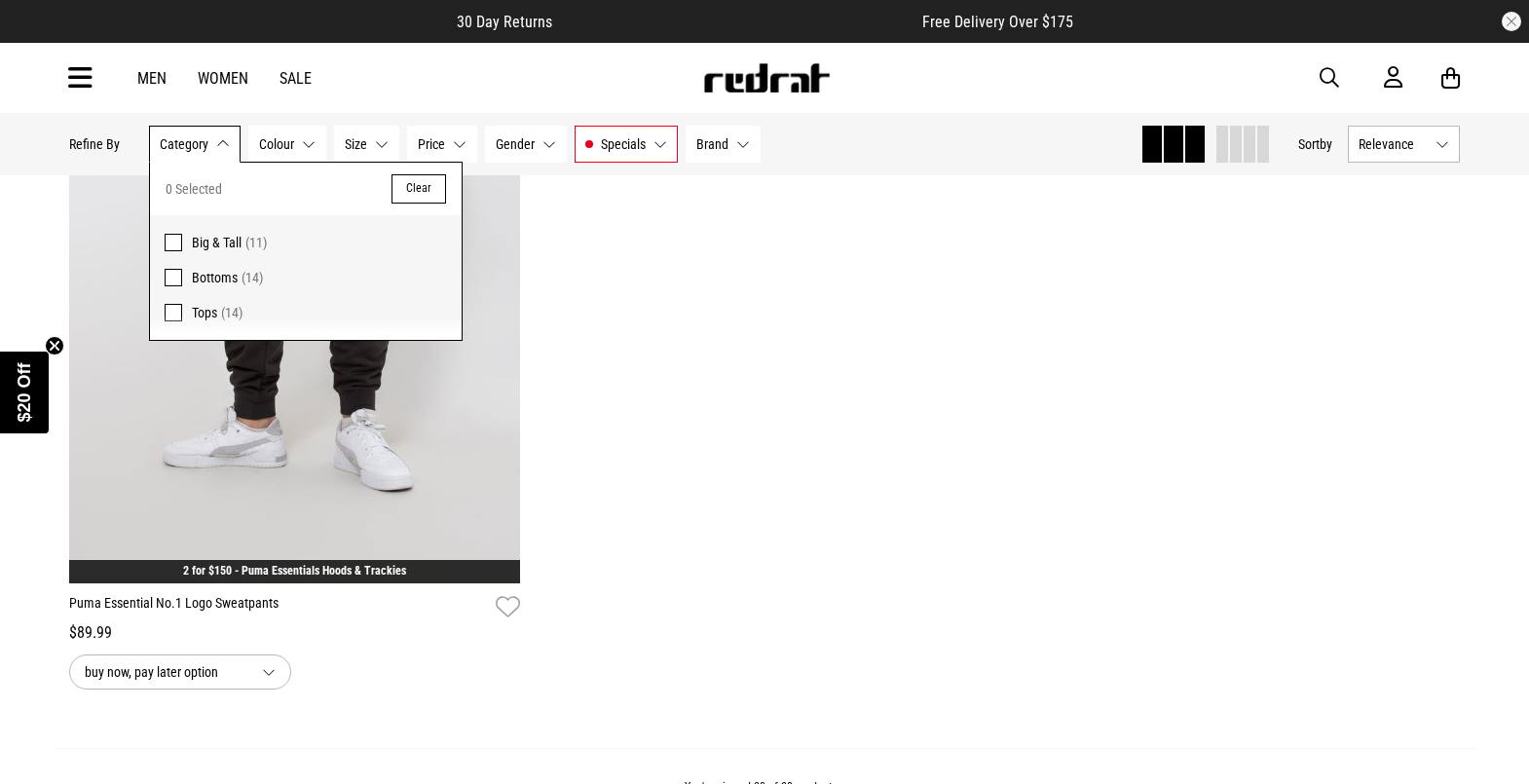
click at [81, 63] on icon at bounding box center [80, 79] width 24 height 32
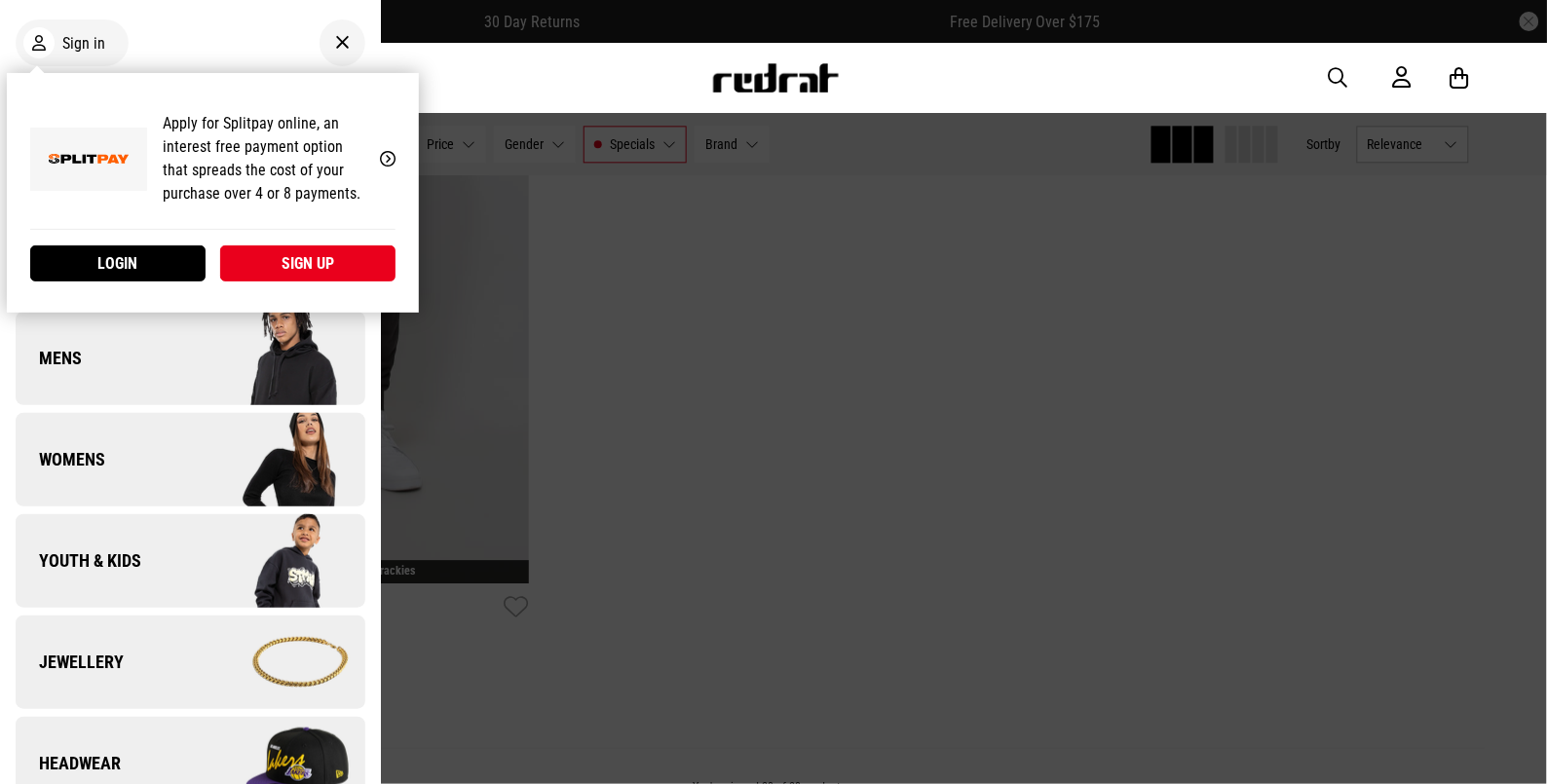
click at [382, 150] on div "Learn More" at bounding box center [388, 158] width 16 height 19
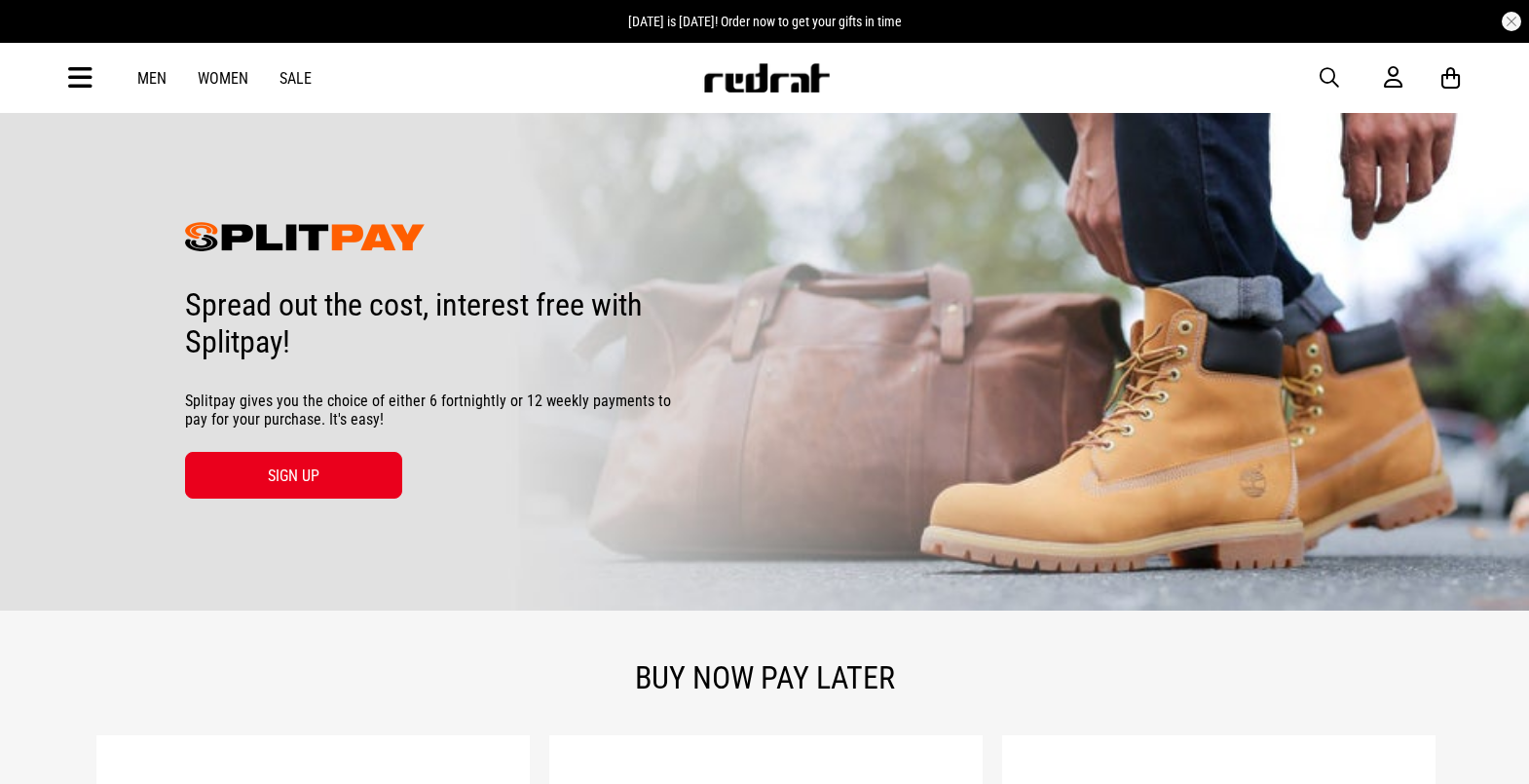
click at [155, 71] on link "Men" at bounding box center [152, 78] width 29 height 19
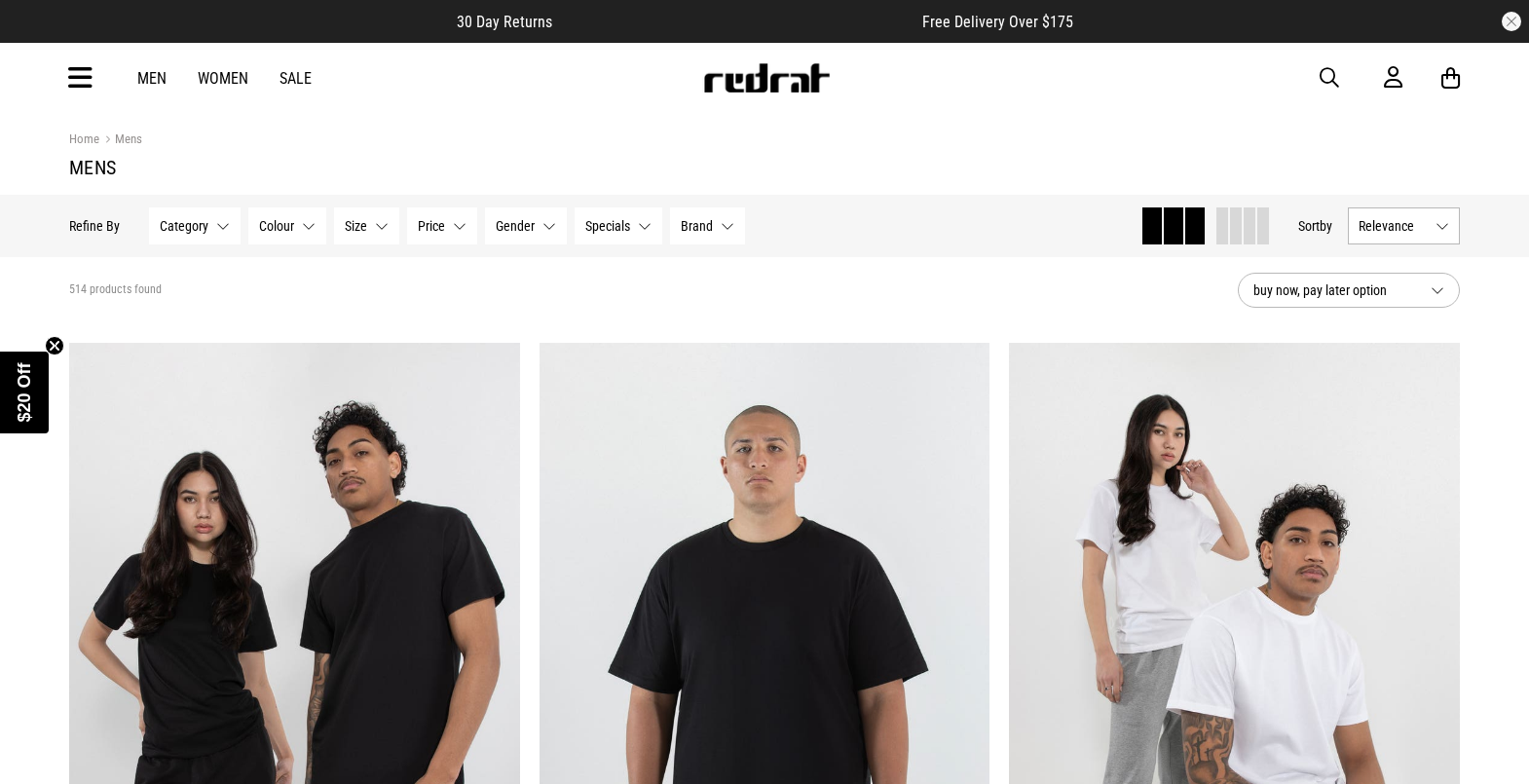
click at [190, 216] on button "Category None selected" at bounding box center [194, 225] width 92 height 37
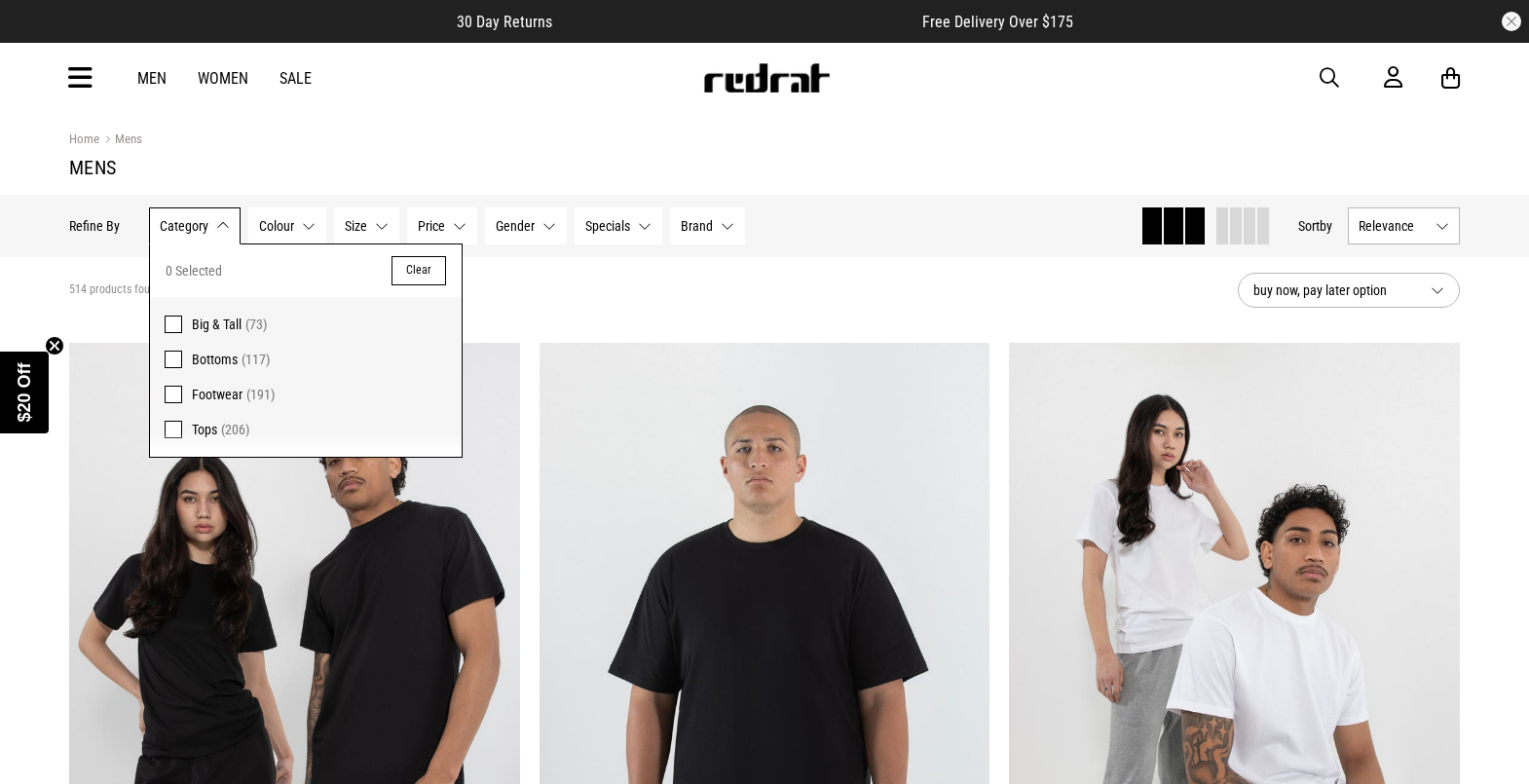
click at [167, 387] on span at bounding box center [173, 394] width 18 height 18
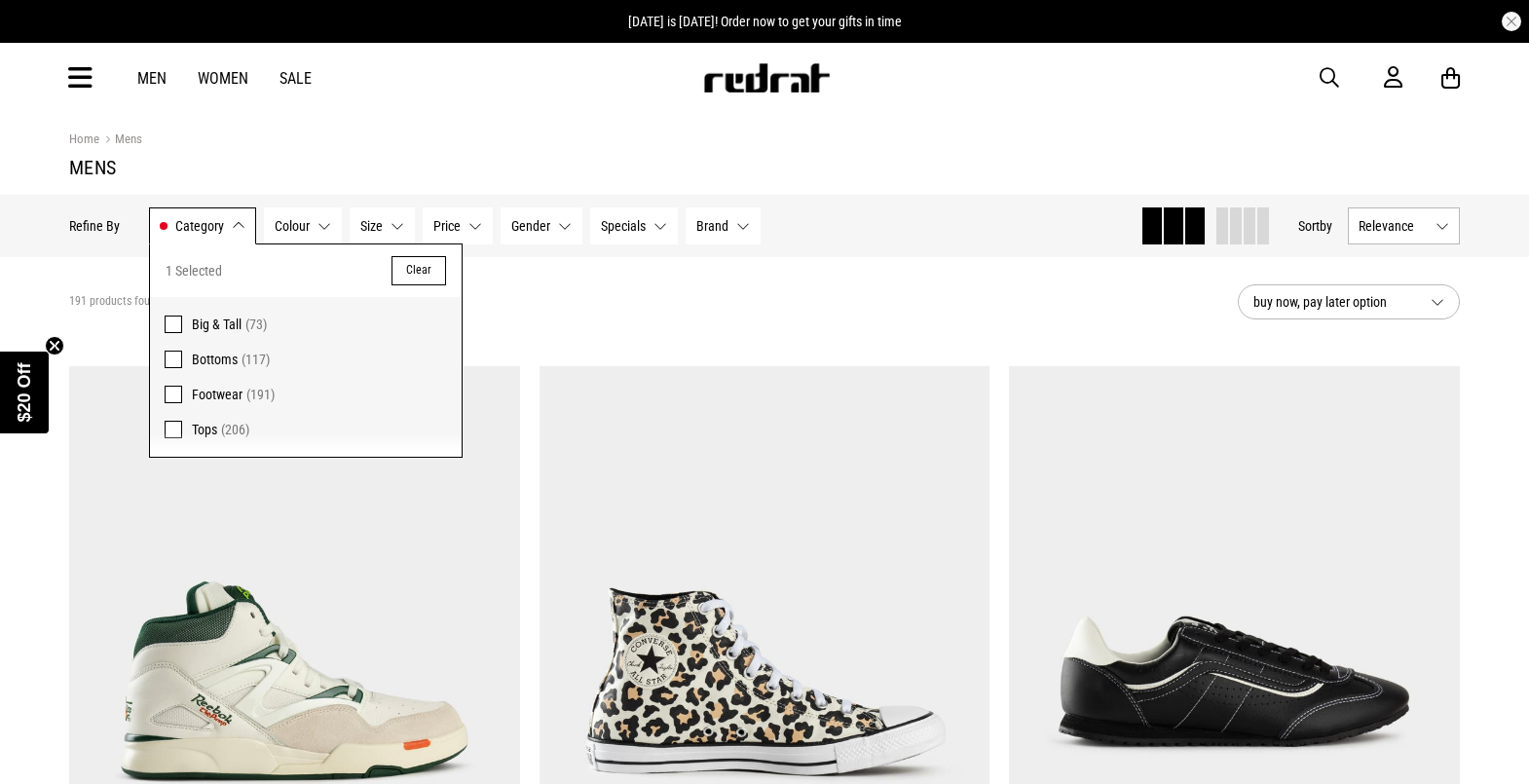
click at [624, 347] on section "191 products found Active Filters Footwear Clear buy now, pay later option" at bounding box center [764, 302] width 1421 height 90
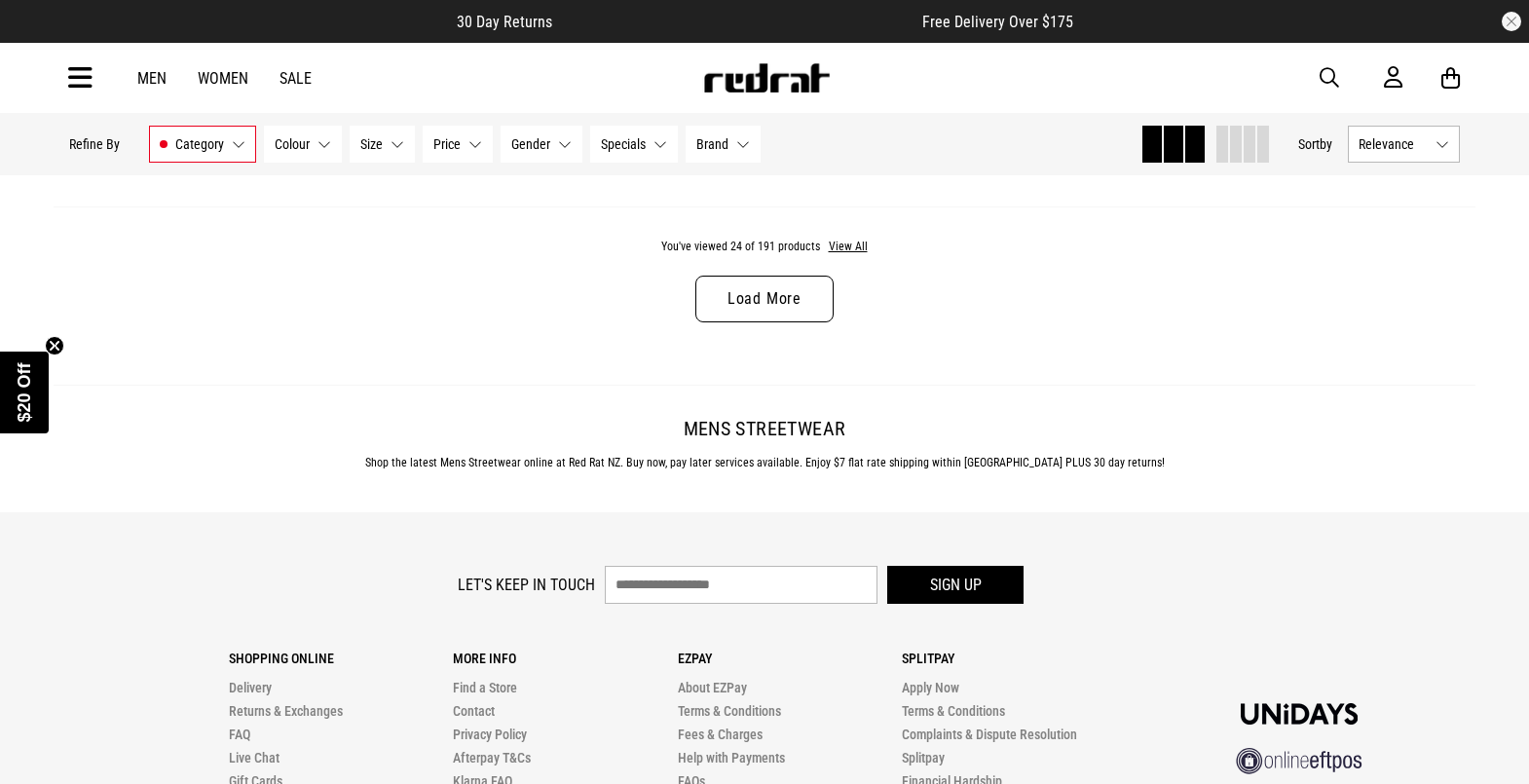
scroll to position [6423, 0]
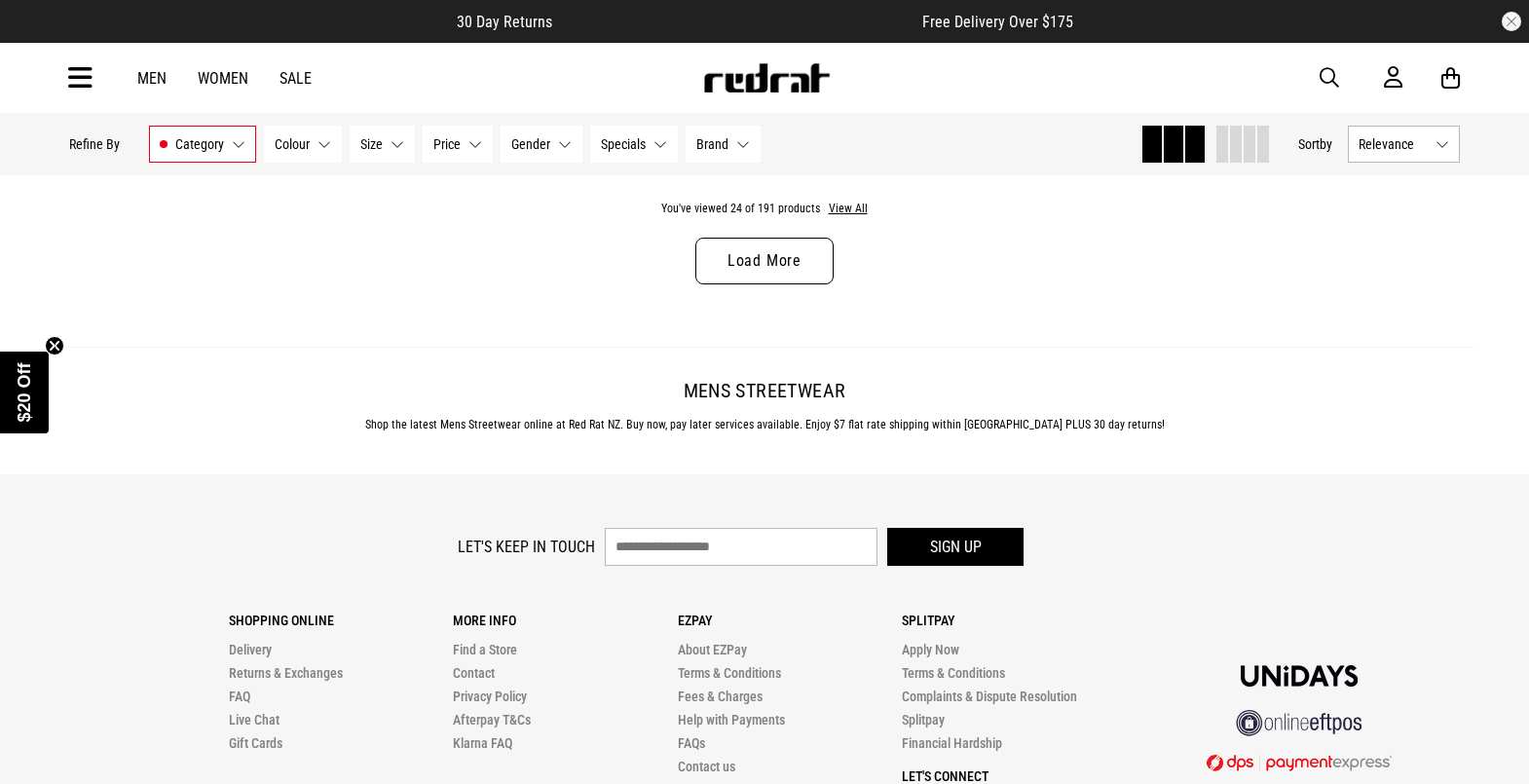
click at [762, 279] on link "Load More" at bounding box center [764, 260] width 139 height 47
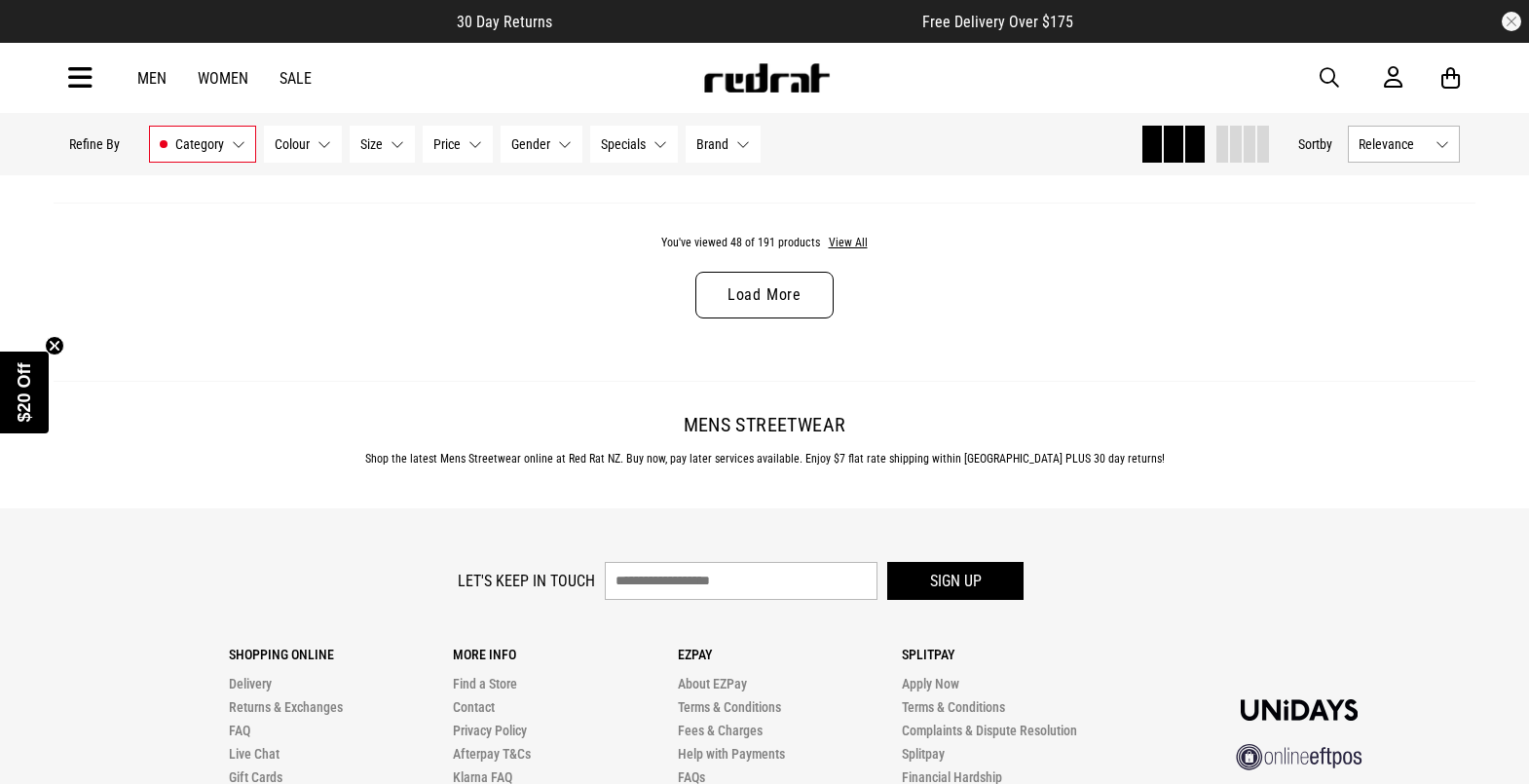
scroll to position [12604, 0]
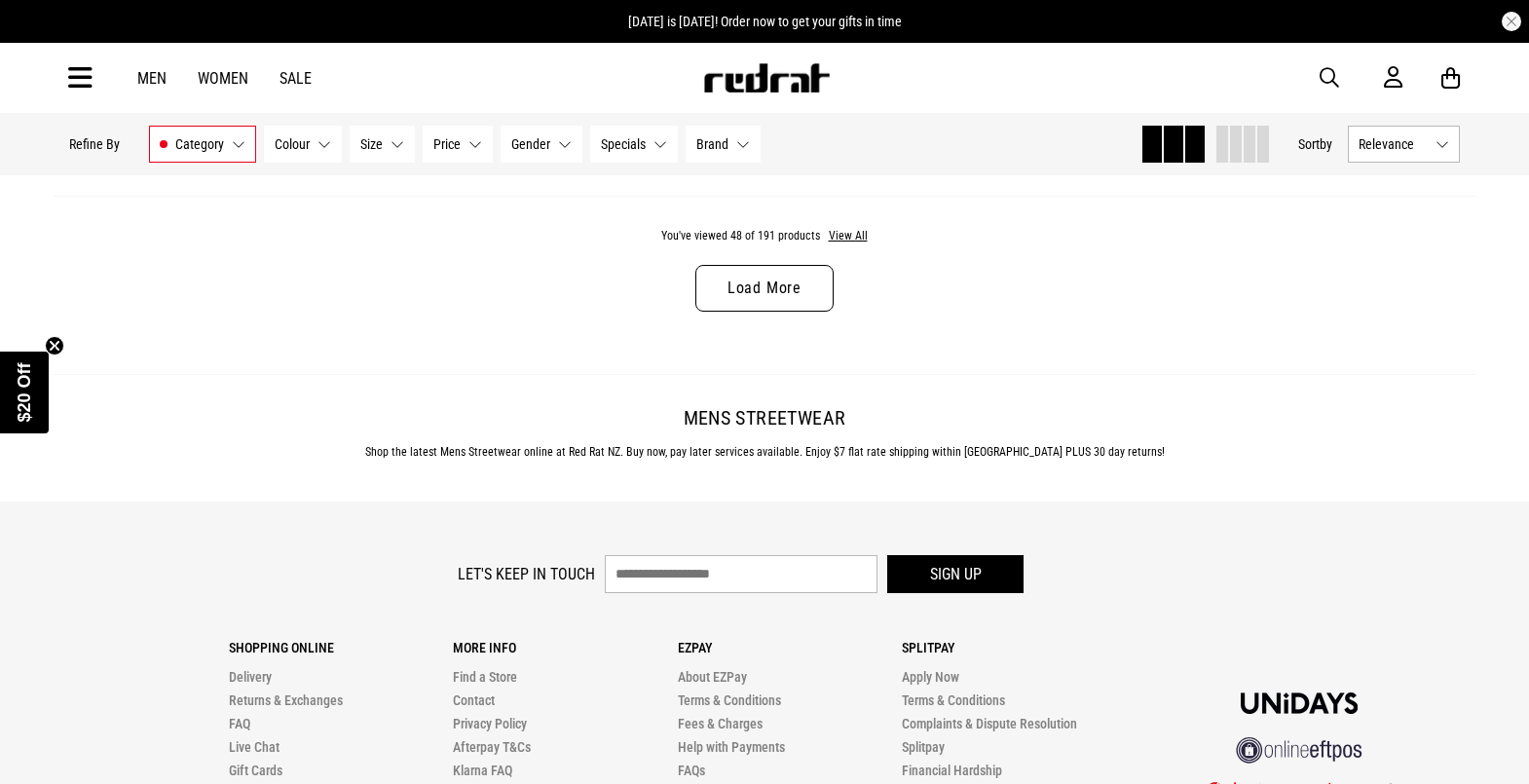
click at [771, 312] on link "Load More" at bounding box center [764, 288] width 139 height 47
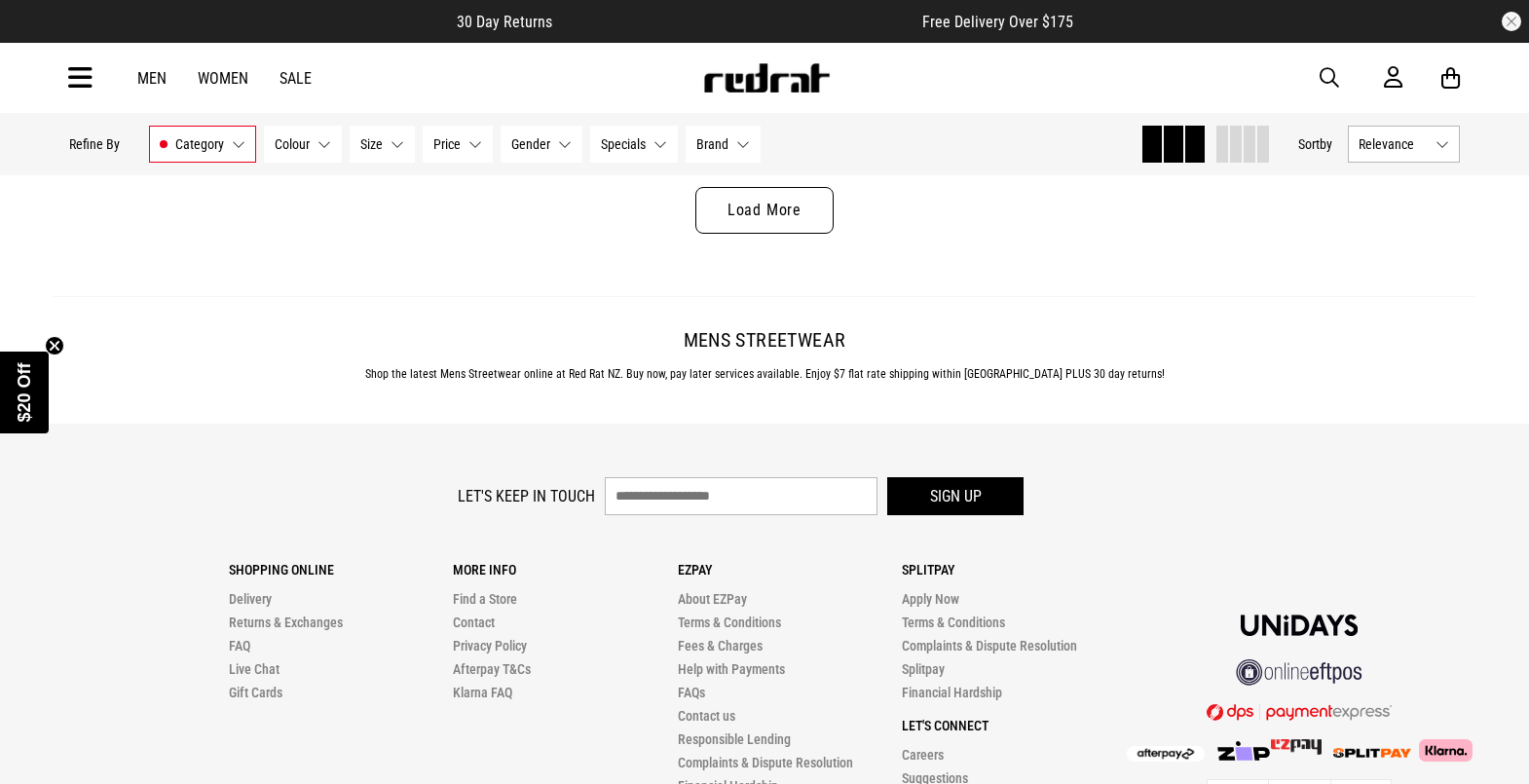
scroll to position [18931, 0]
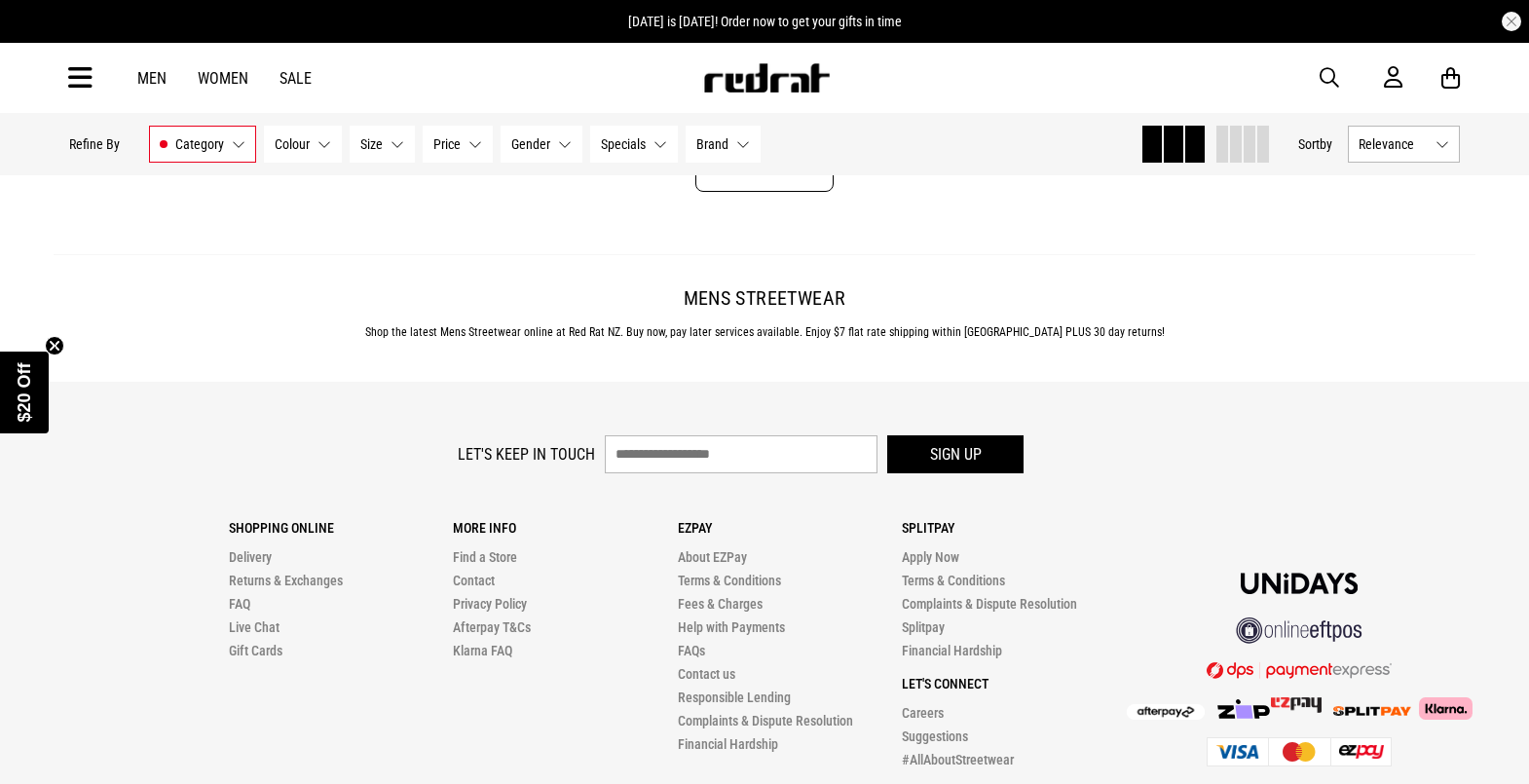
click at [762, 191] on link "Load More" at bounding box center [764, 168] width 139 height 47
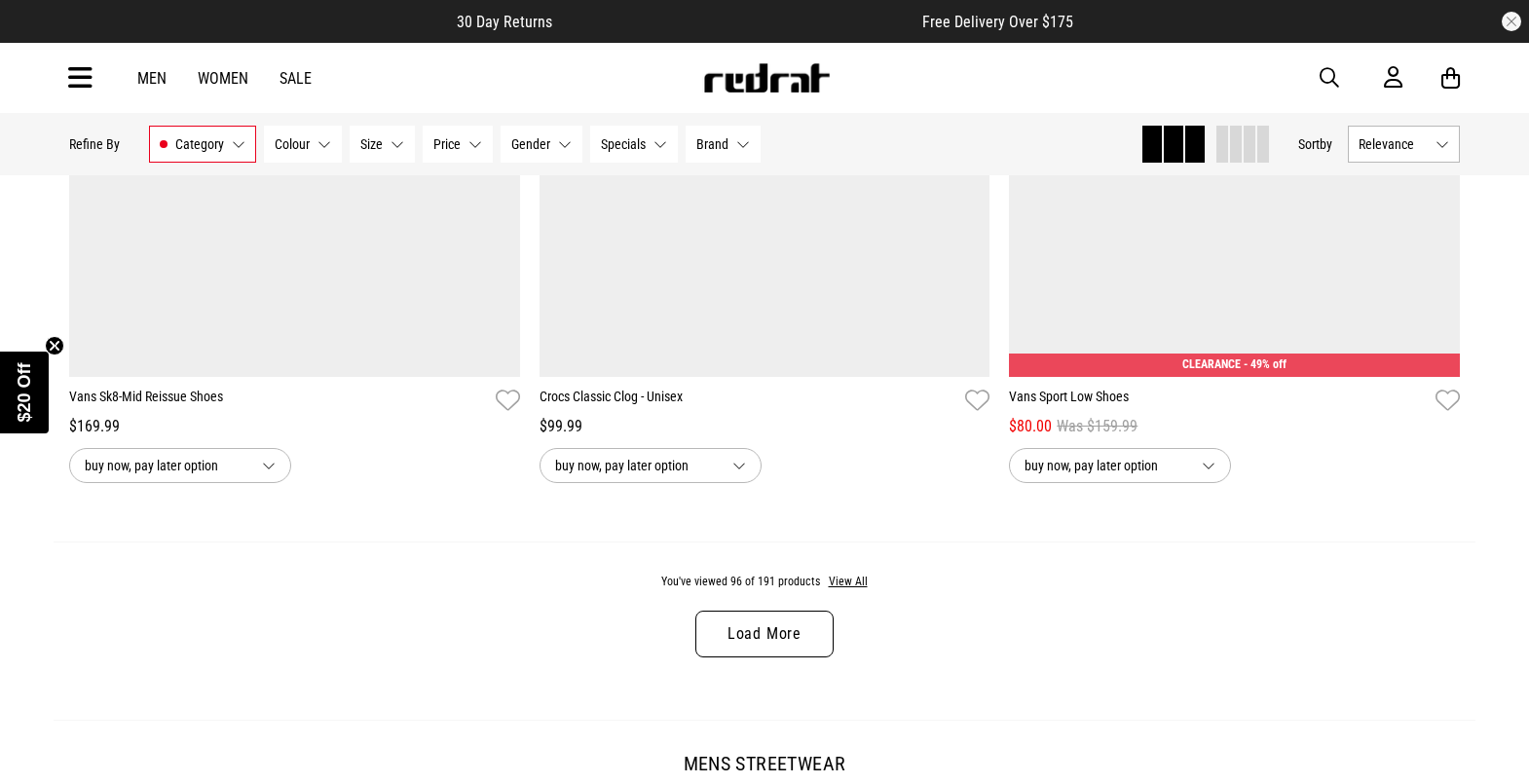
scroll to position [24721, 0]
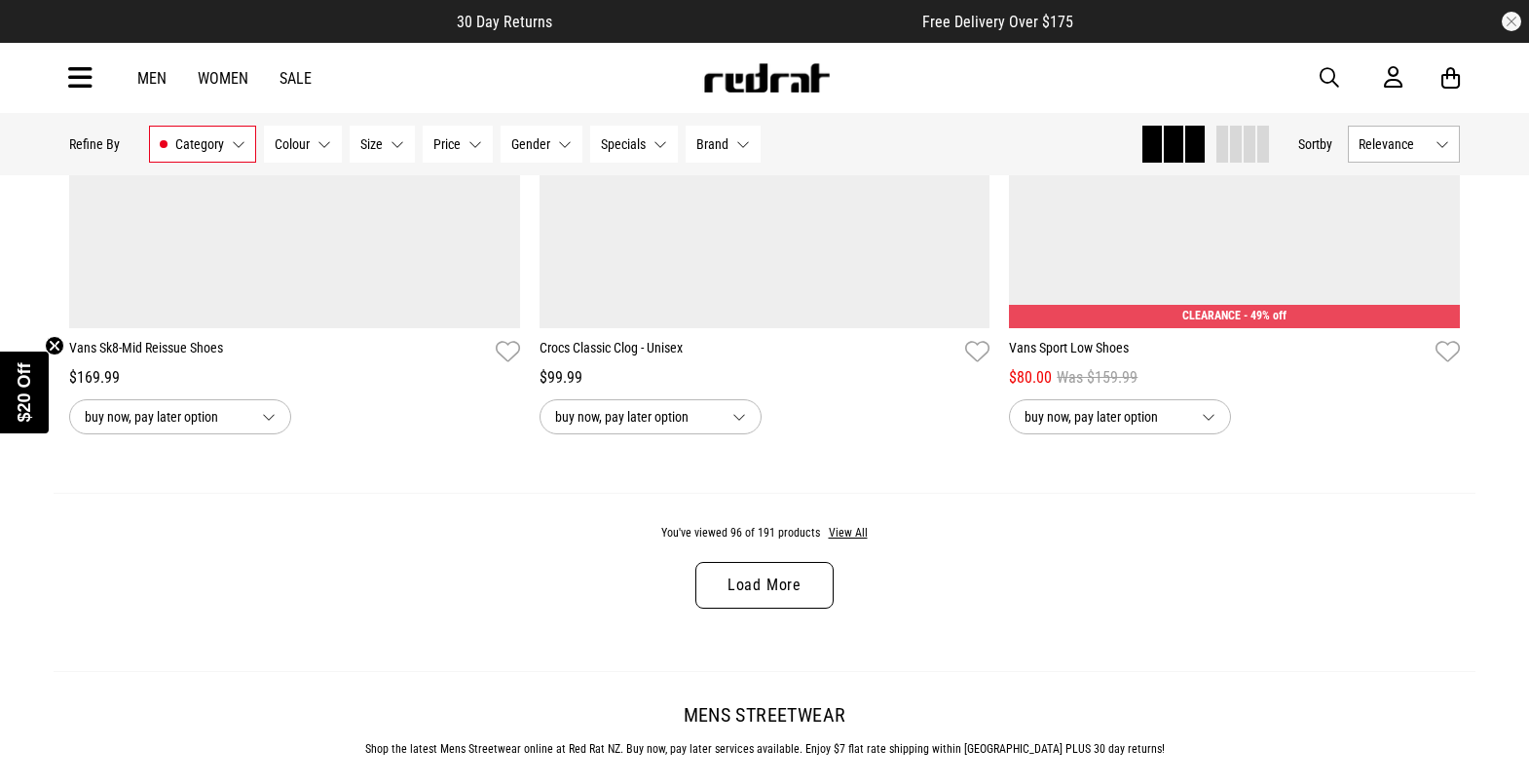
click at [753, 609] on link "Load More" at bounding box center [764, 585] width 139 height 47
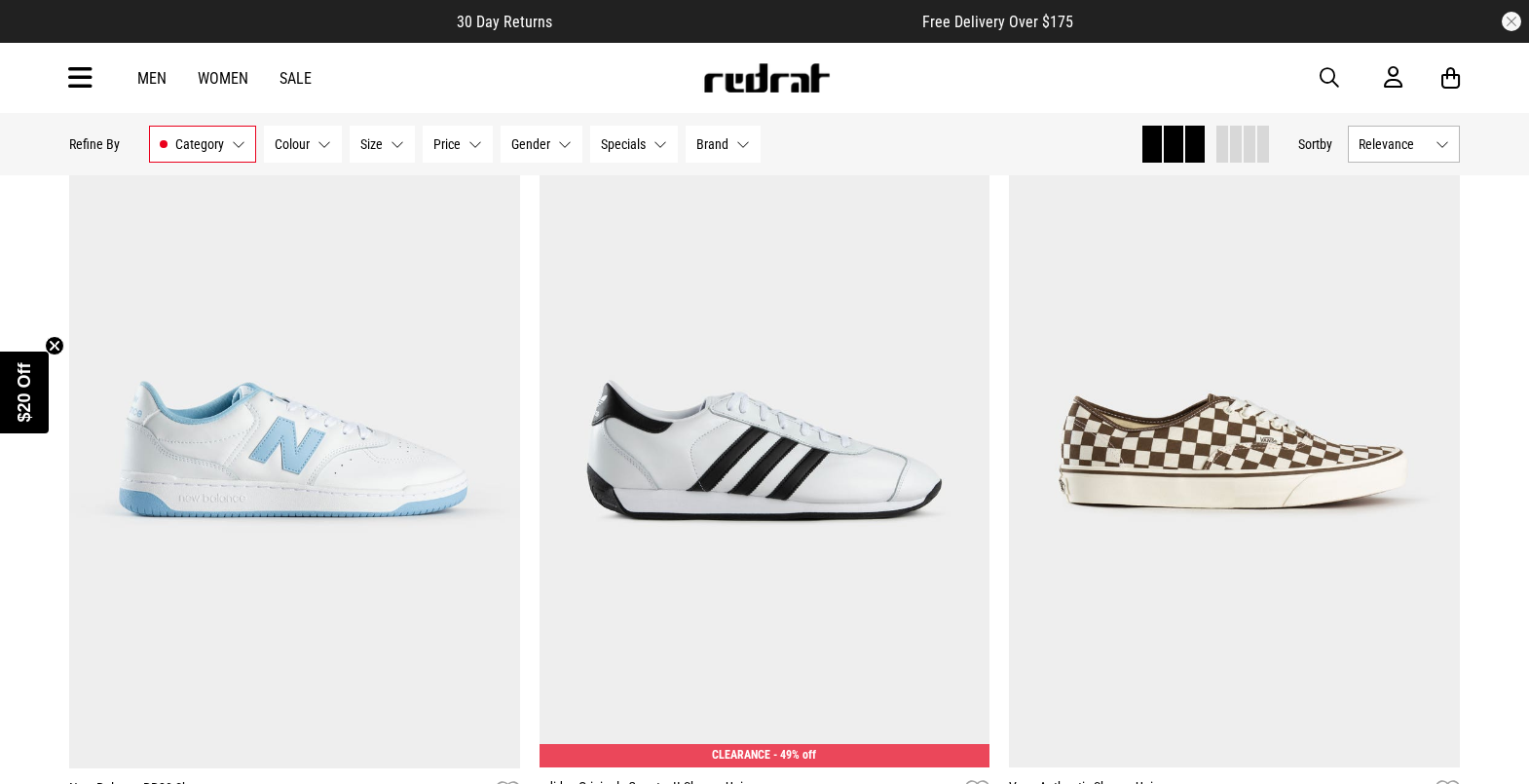
scroll to position [26717, 0]
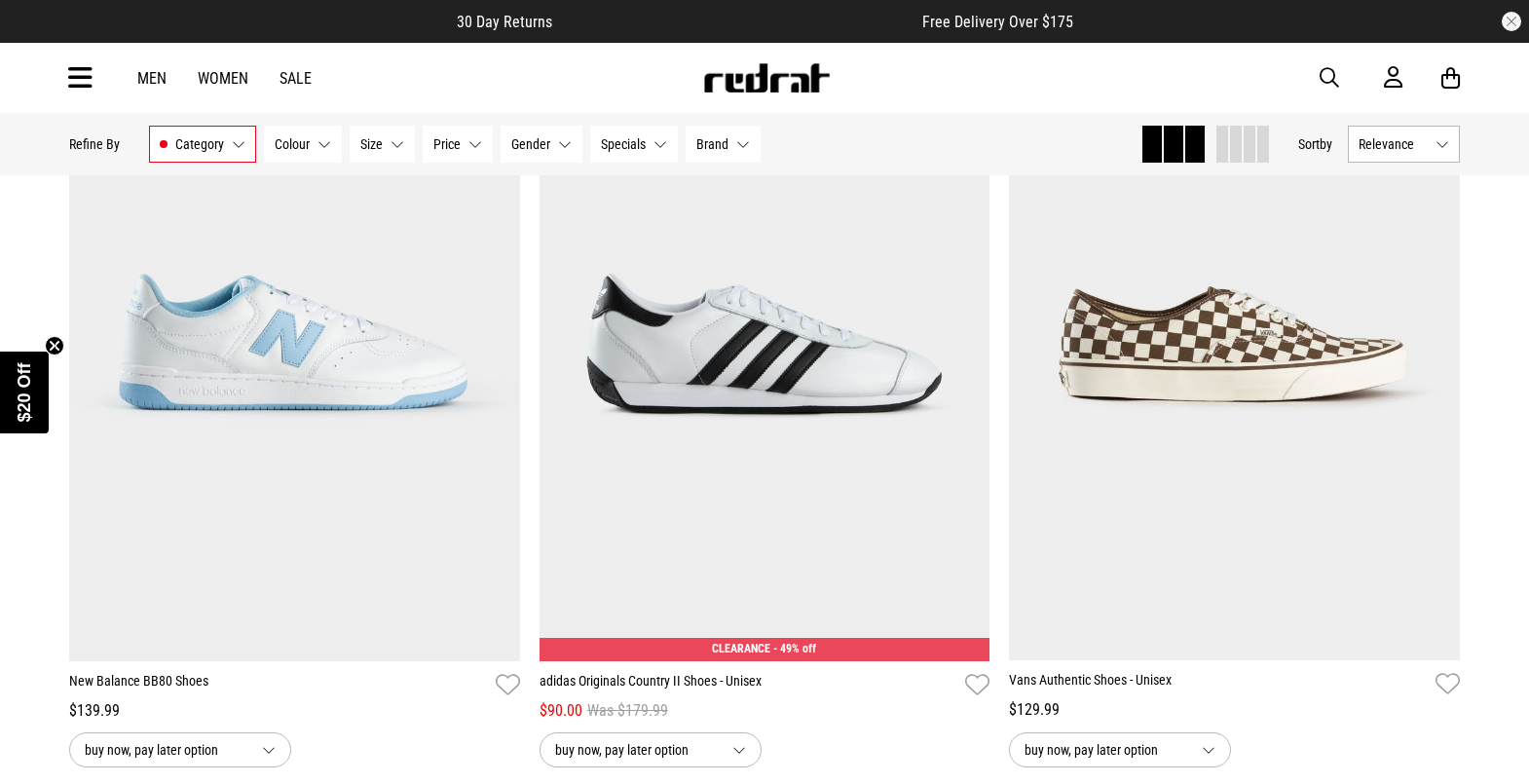
click at [570, 141] on button "Gender None selected" at bounding box center [541, 143] width 82 height 37
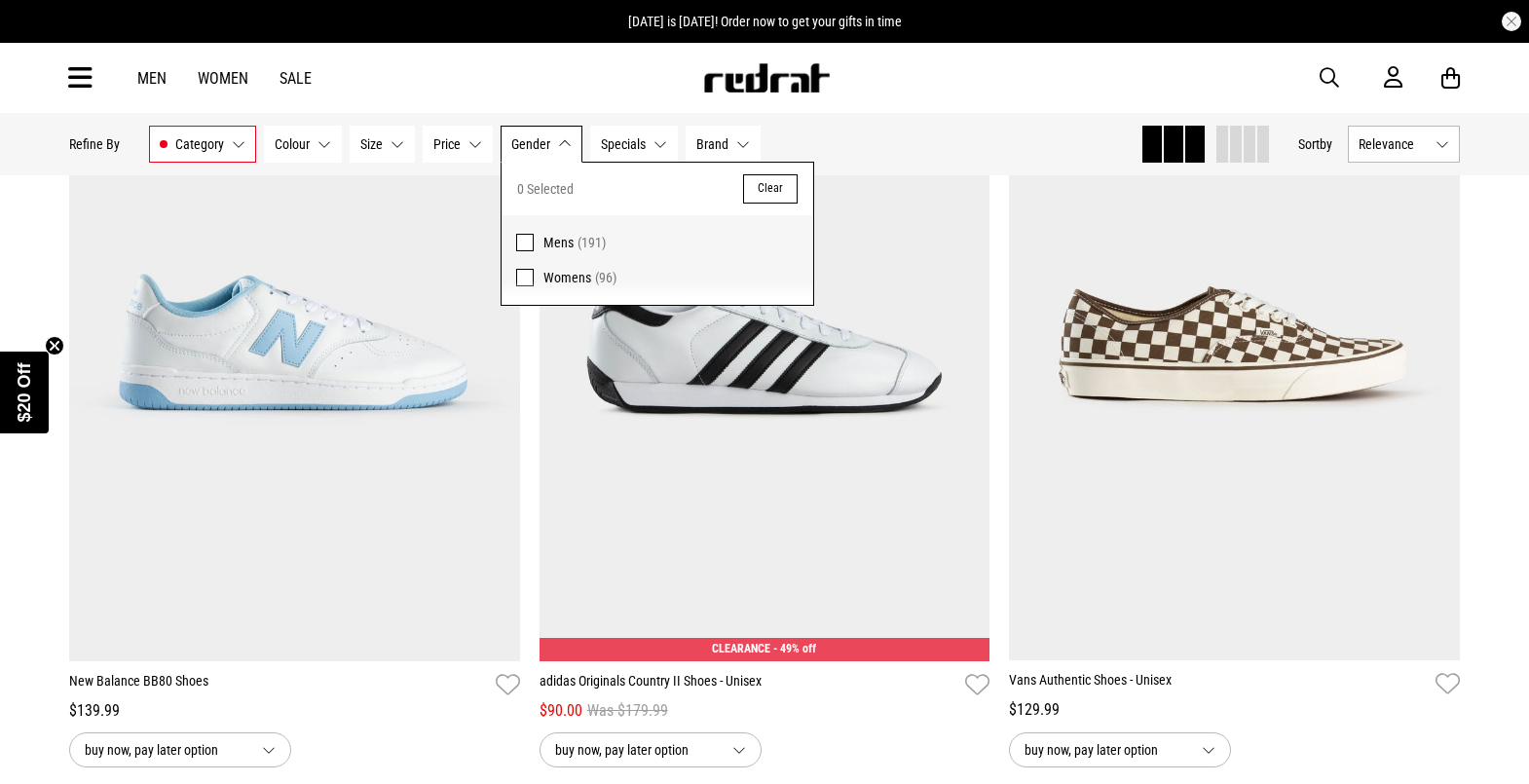
click at [519, 234] on span at bounding box center [525, 242] width 18 height 18
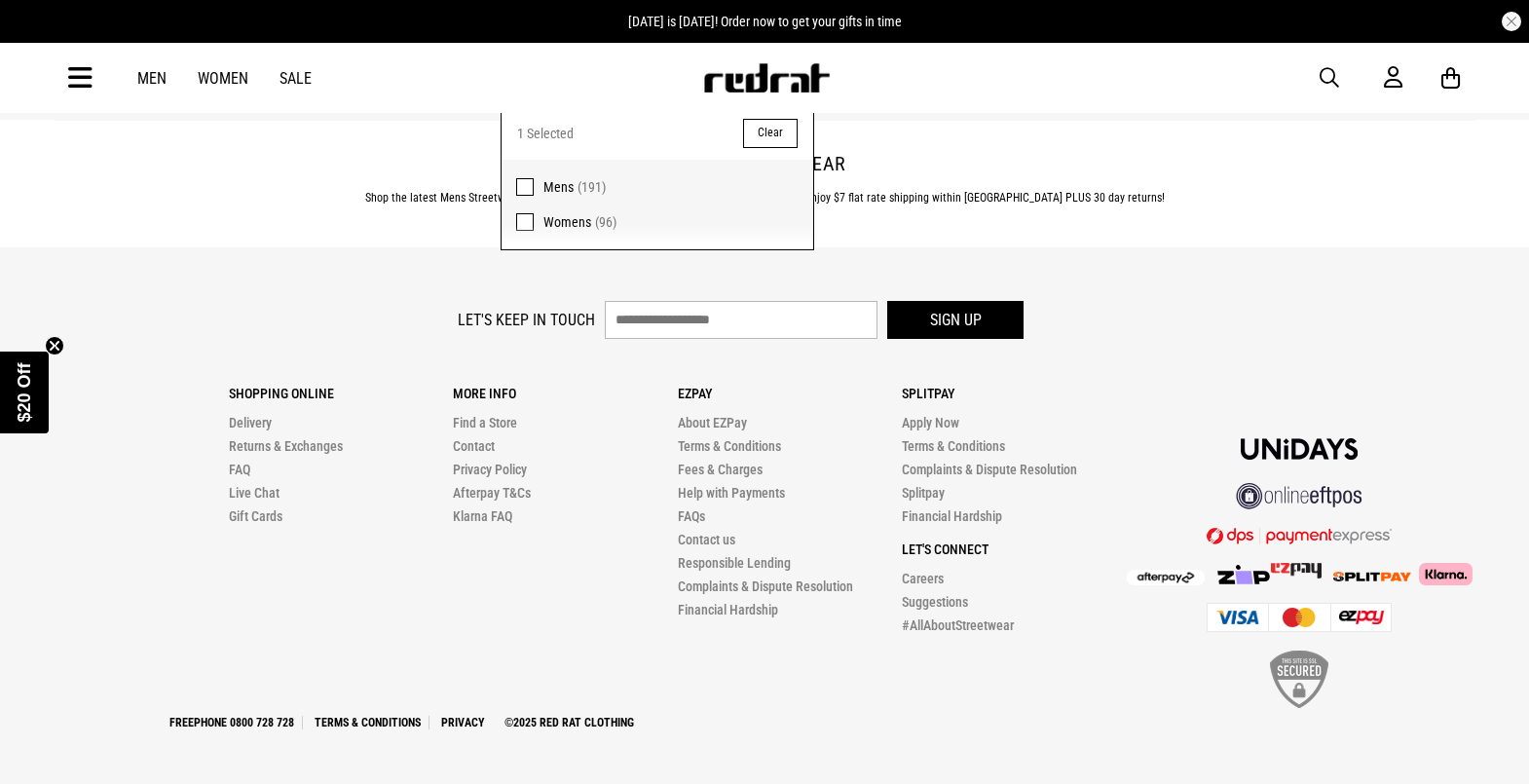
scroll to position [6665, 0]
click at [1121, 271] on footer "Let's keep in touch Sign up Shopping Online Delivery Returns & Exchanges FAQ Li…" at bounding box center [764, 515] width 1529 height 536
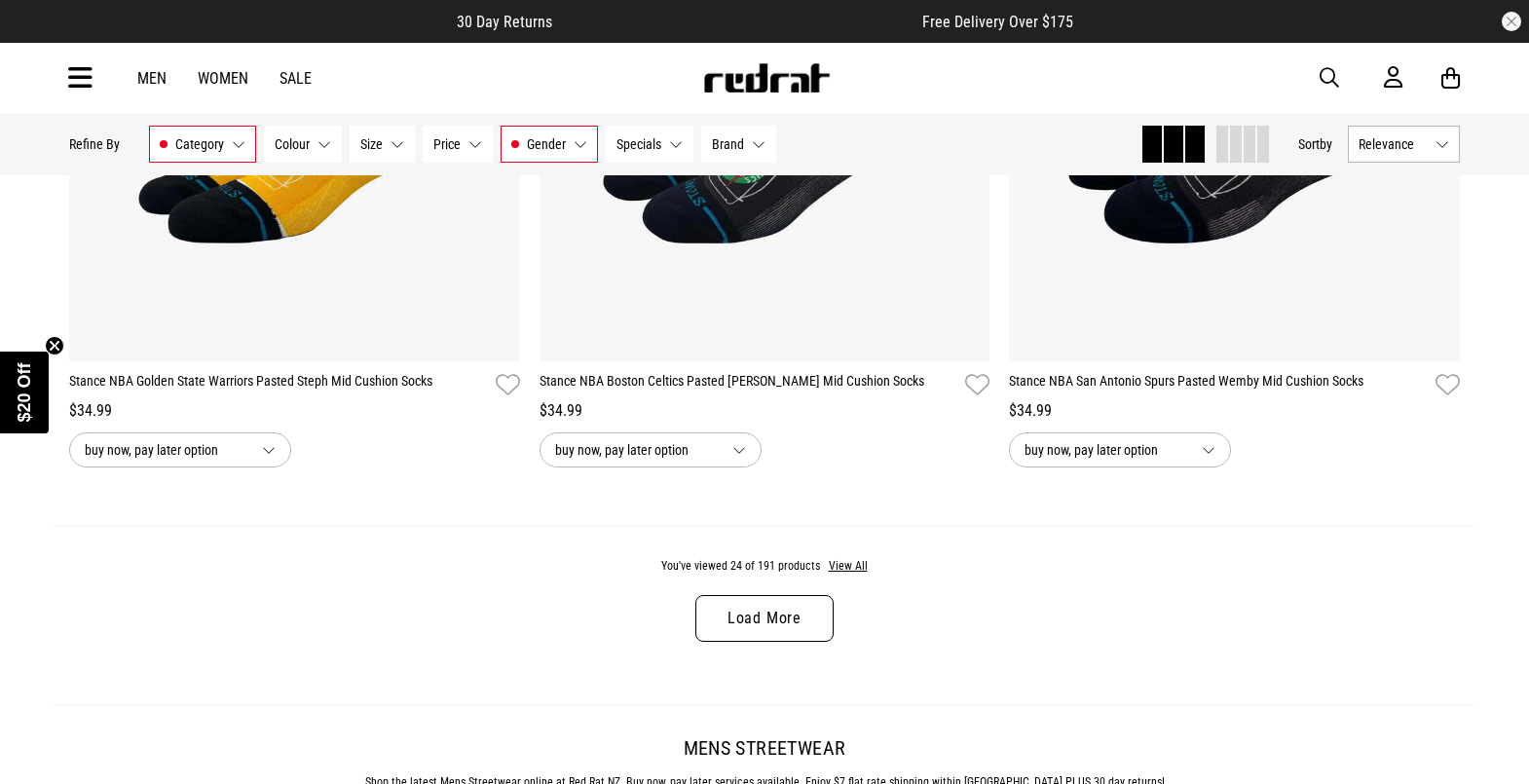
scroll to position [6130, 0]
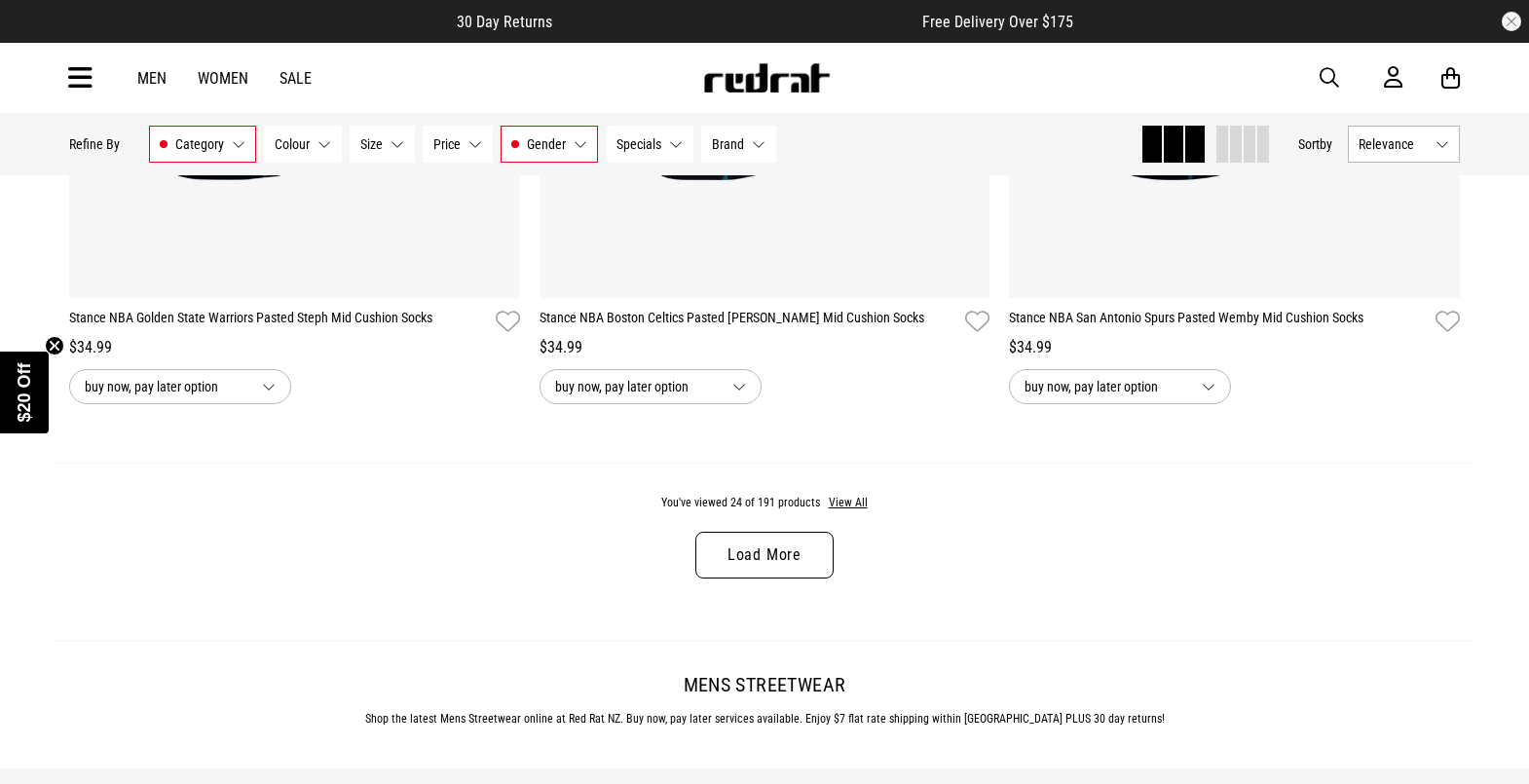
click at [804, 565] on link "Load More" at bounding box center [764, 554] width 139 height 47
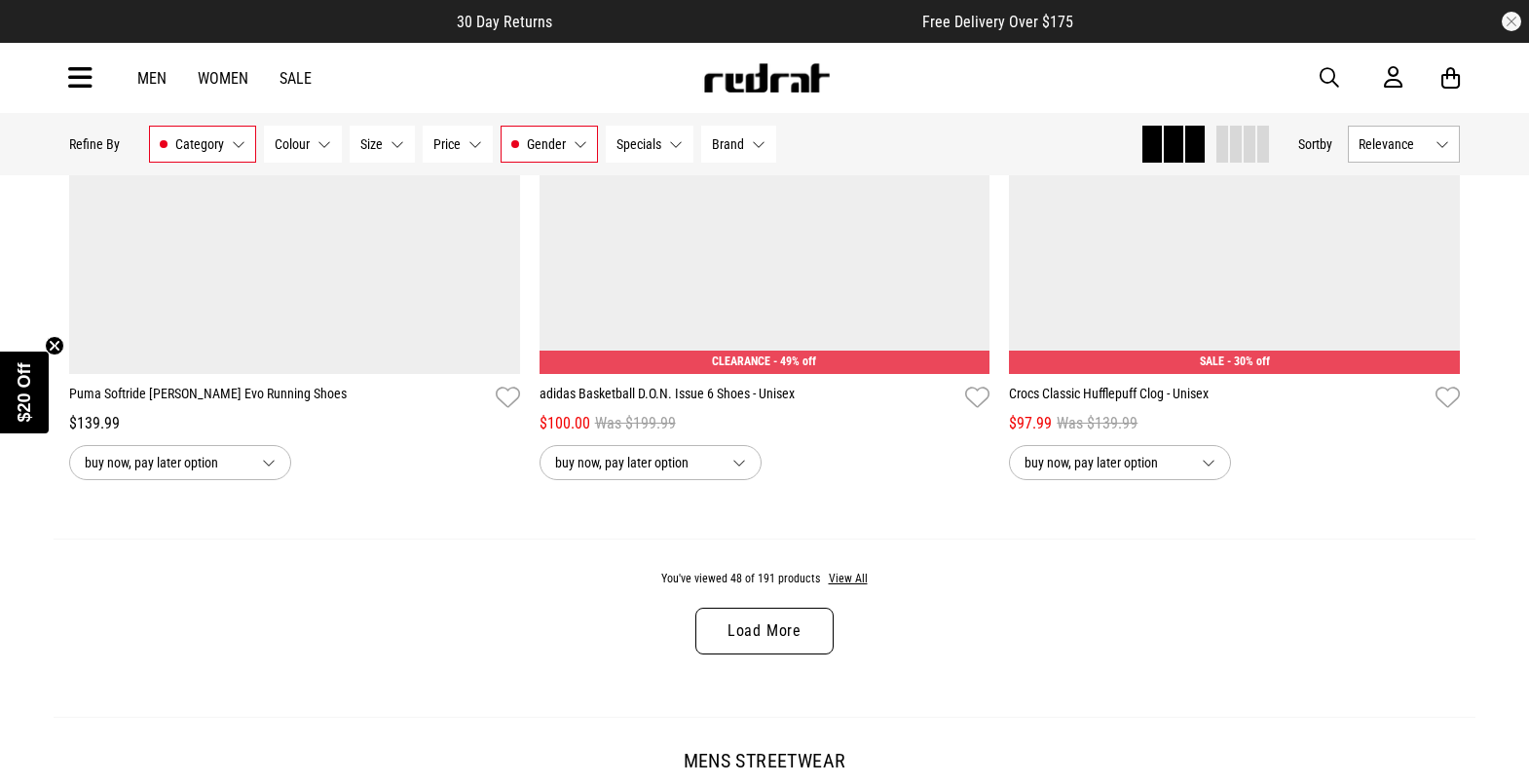
scroll to position [12310, 0]
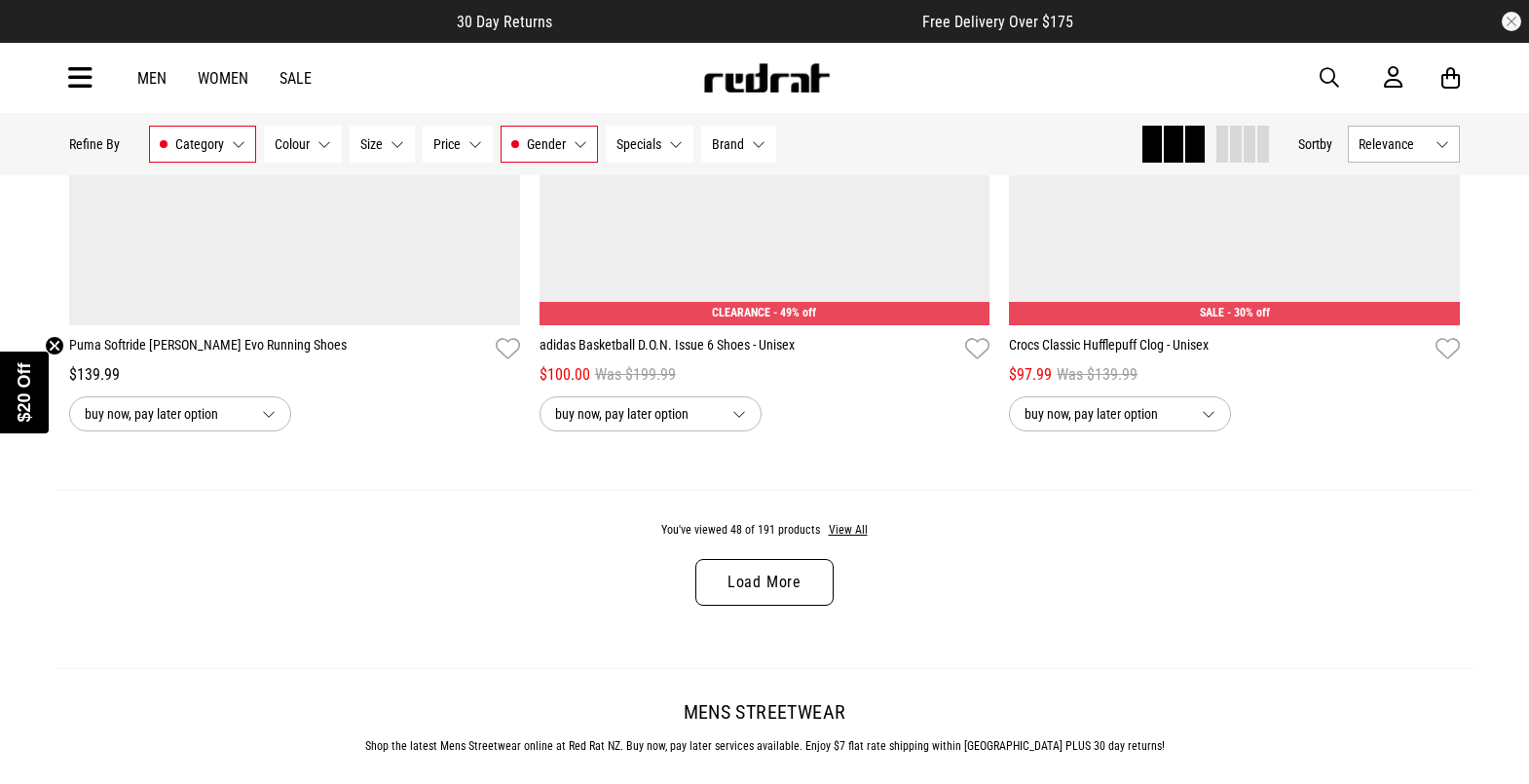
click at [777, 606] on link "Load More" at bounding box center [764, 582] width 139 height 47
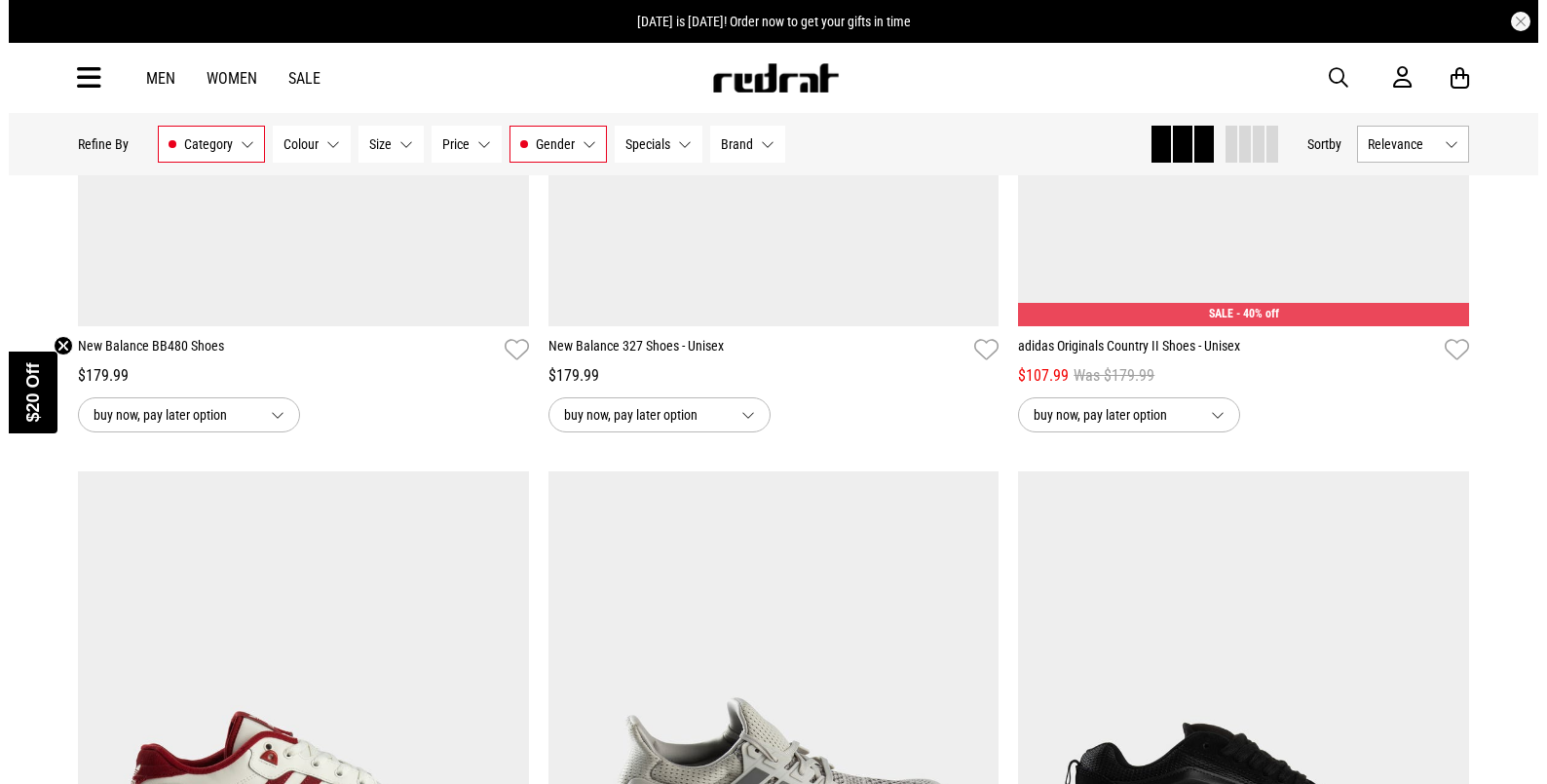
scroll to position [17761, 0]
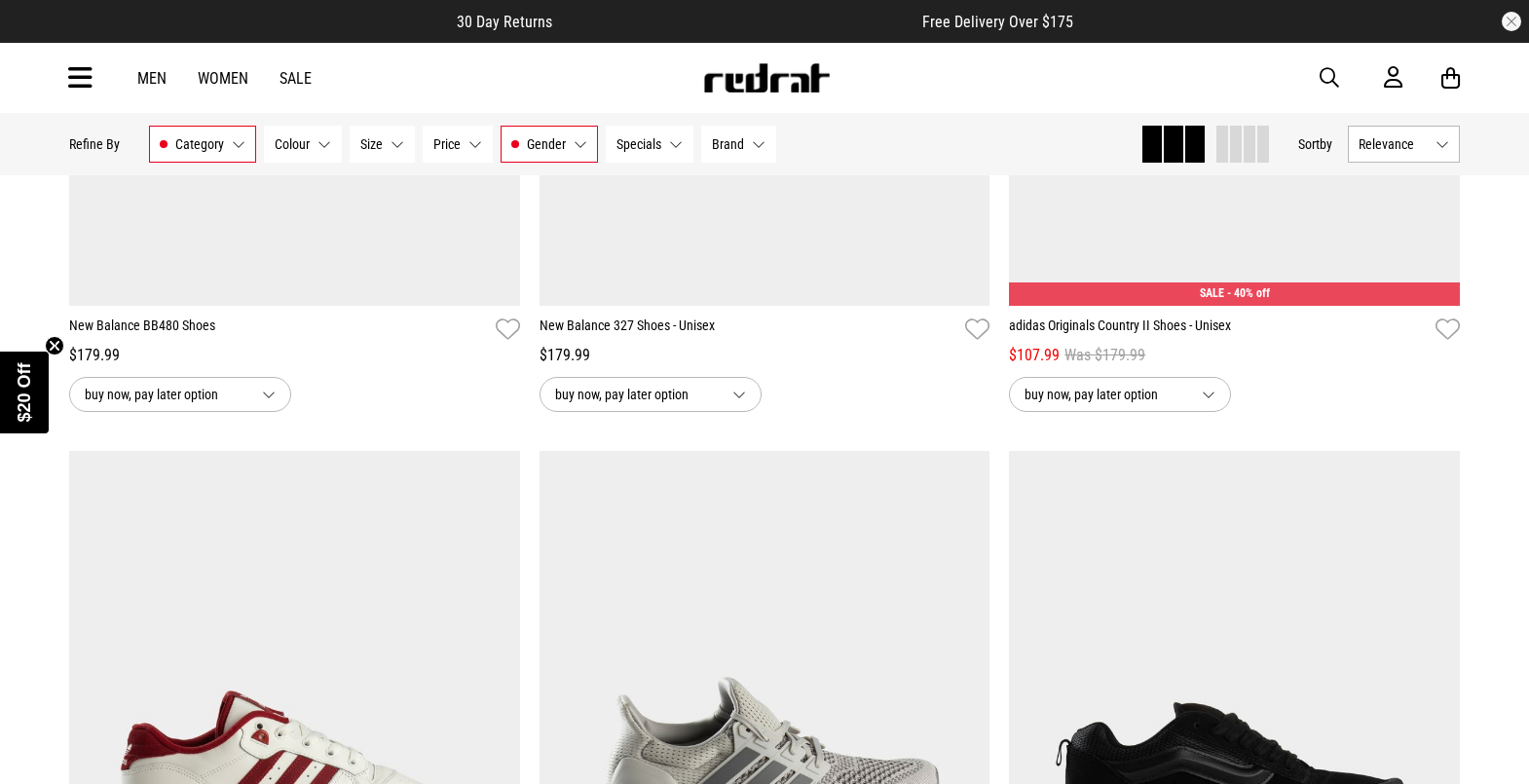
click at [98, 78] on div "Men Women Sale Sign in New Back Footwear Back Mens Back Womens Back Youth & Kid…" at bounding box center [764, 78] width 1421 height 70
click at [73, 75] on icon at bounding box center [80, 79] width 24 height 32
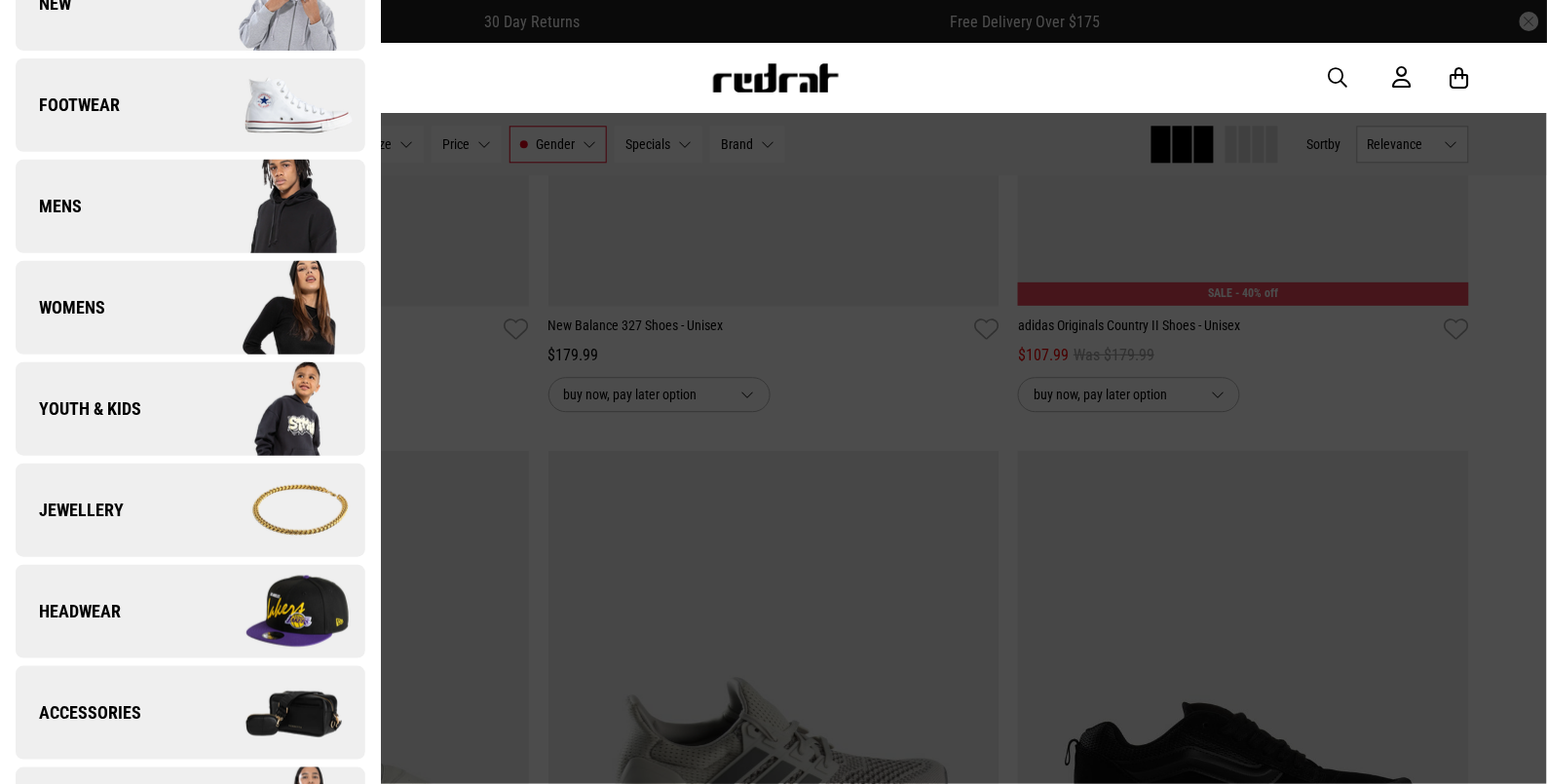
scroll to position [128, 0]
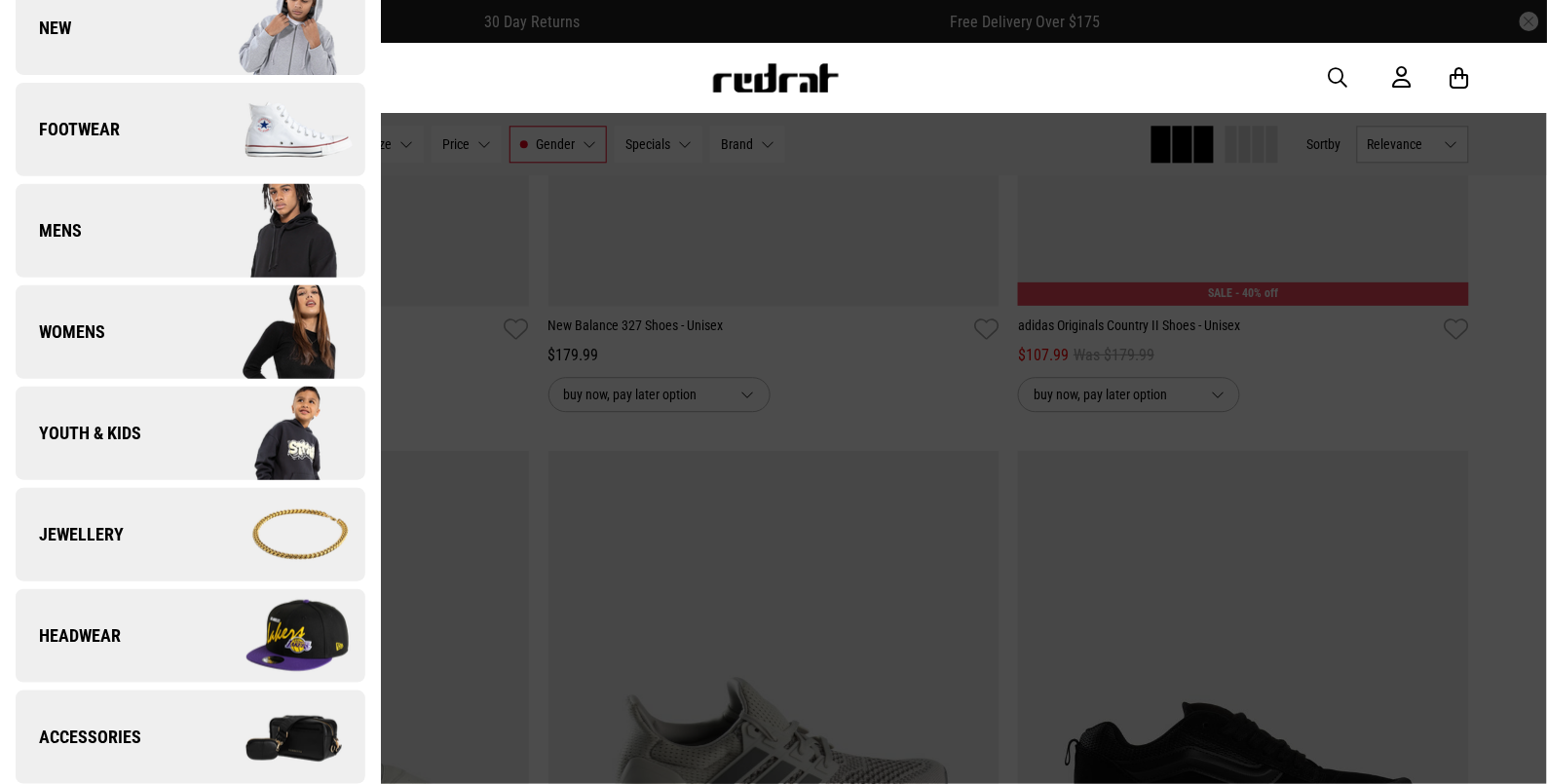
click at [125, 725] on span "Accessories" at bounding box center [79, 736] width 126 height 23
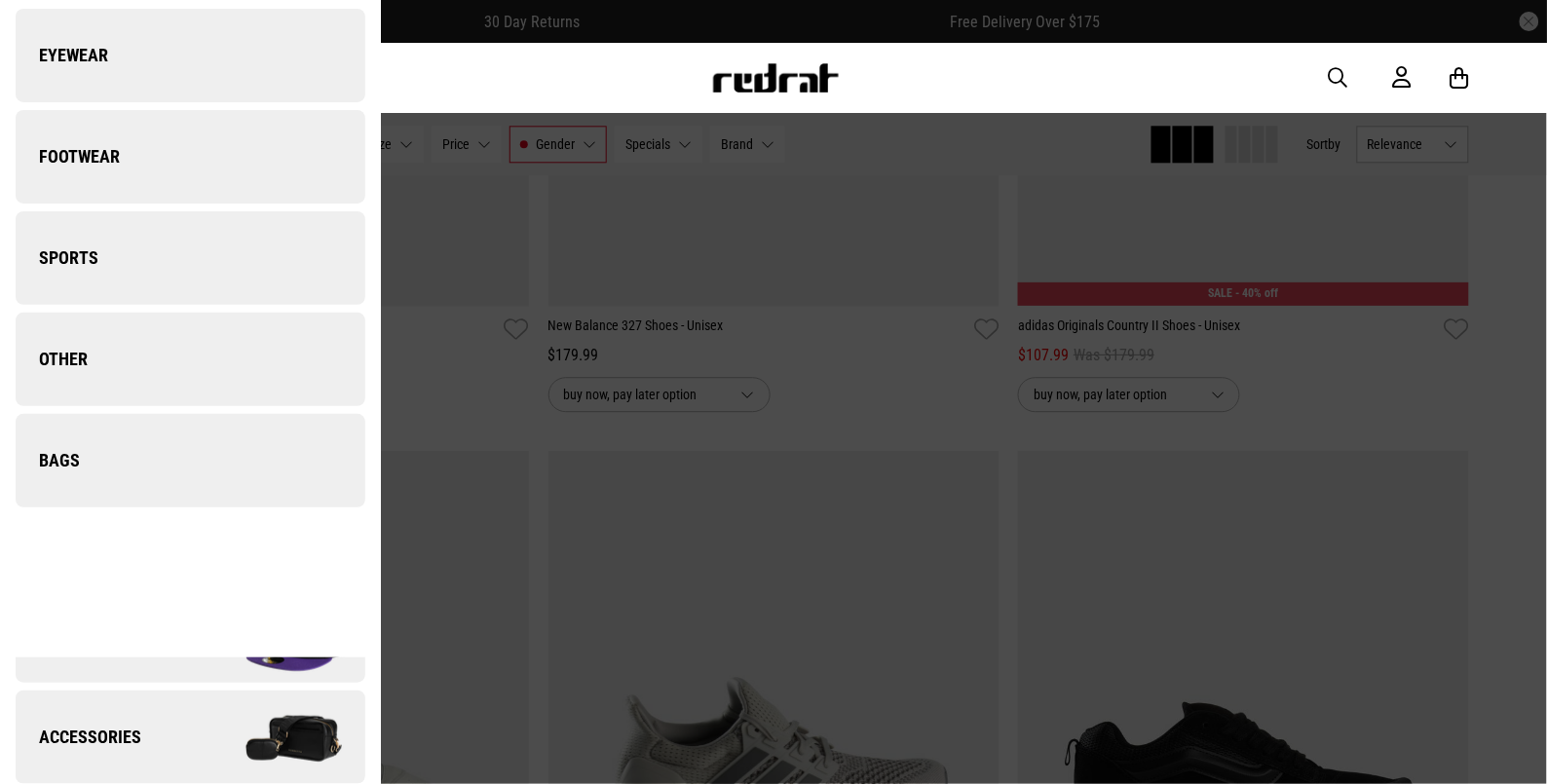
scroll to position [0, 0]
